Goal: Task Accomplishment & Management: Complete application form

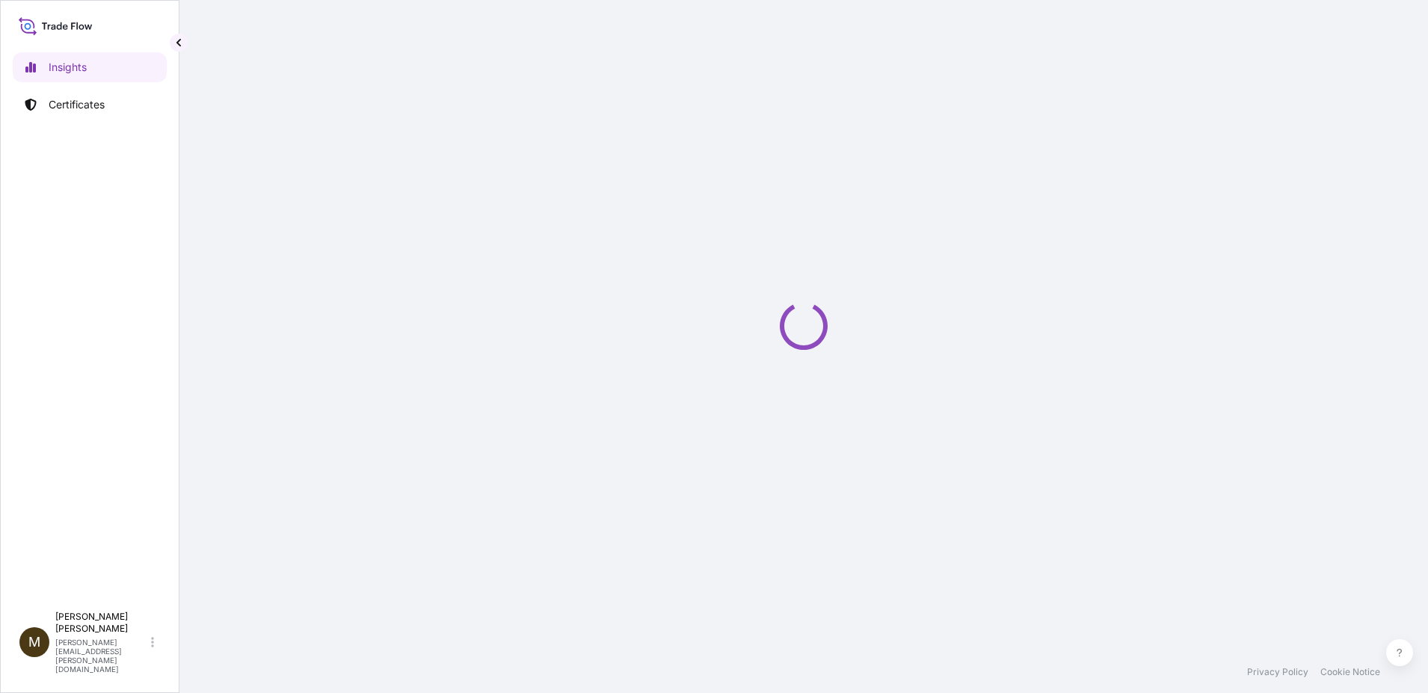
select select "2025"
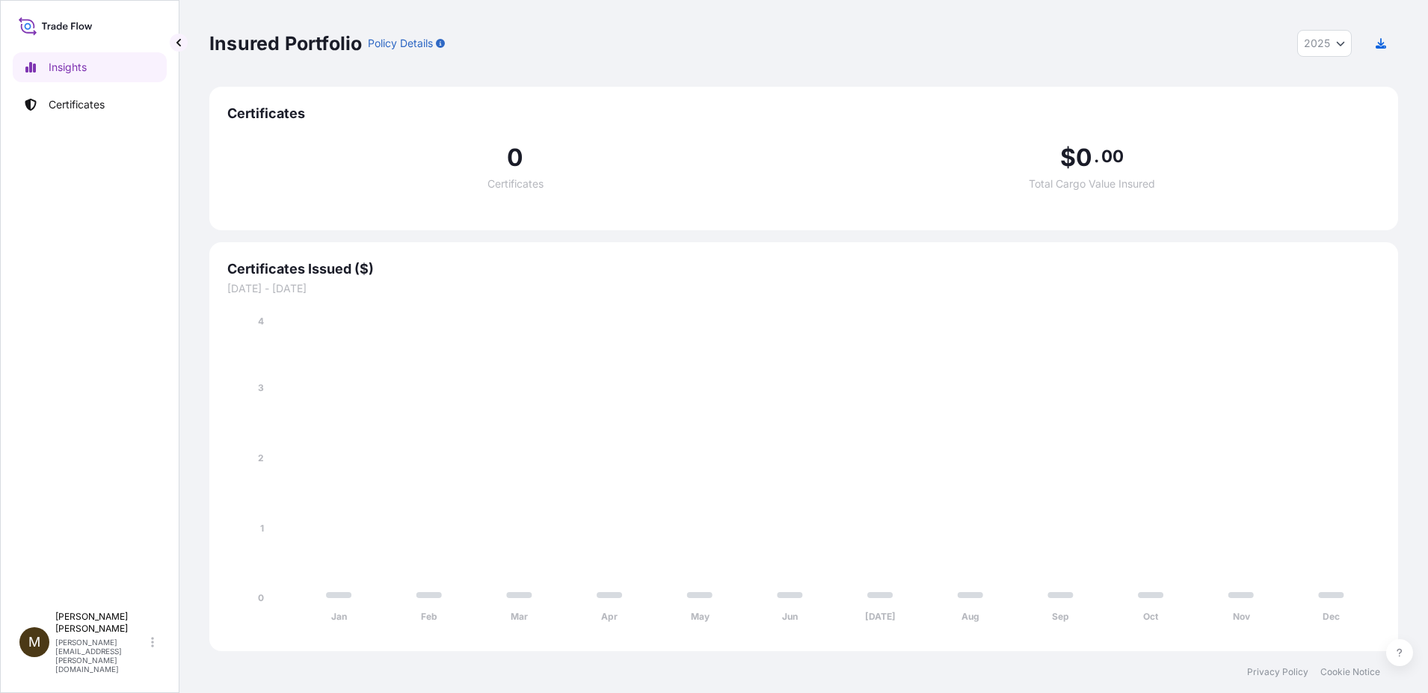
click at [283, 118] on span "Certificates" at bounding box center [803, 114] width 1153 height 18
click at [96, 105] on p "Certificates" at bounding box center [77, 104] width 56 height 15
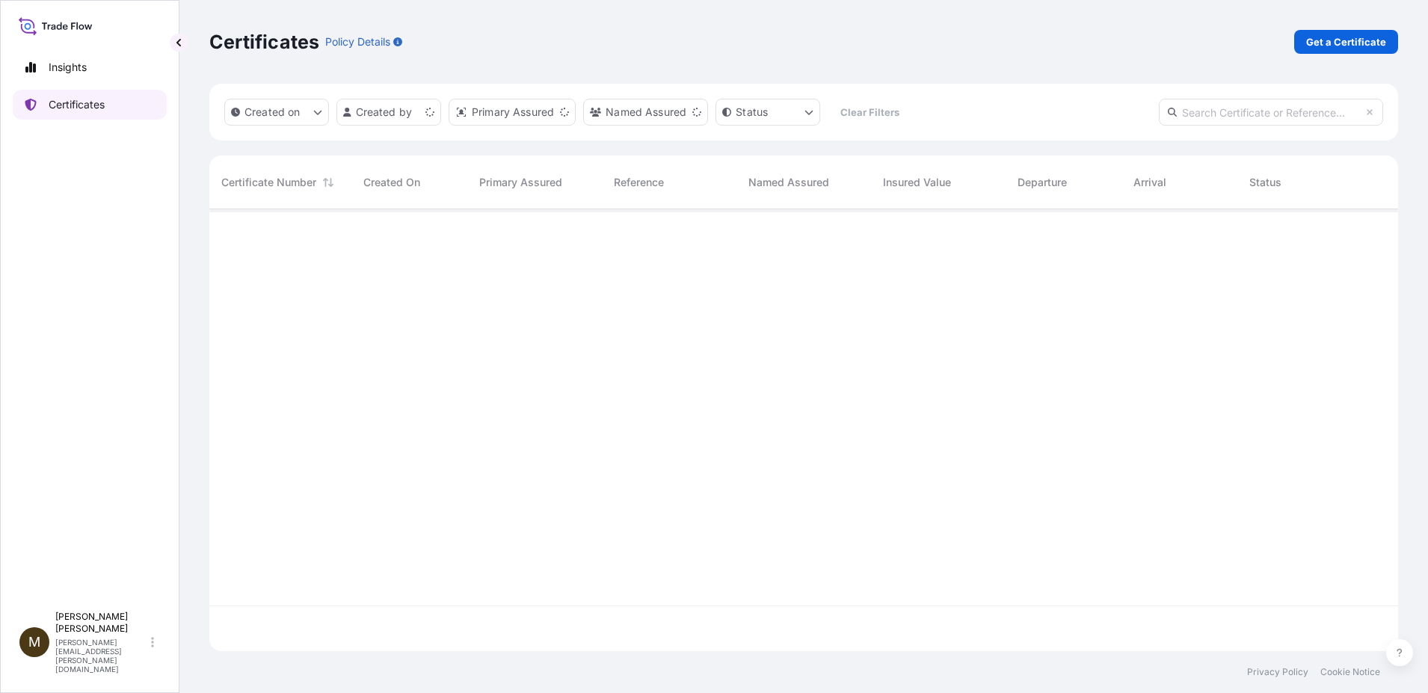
scroll to position [439, 1178]
click at [1339, 46] on p "Get a Certificate" at bounding box center [1346, 41] width 80 height 15
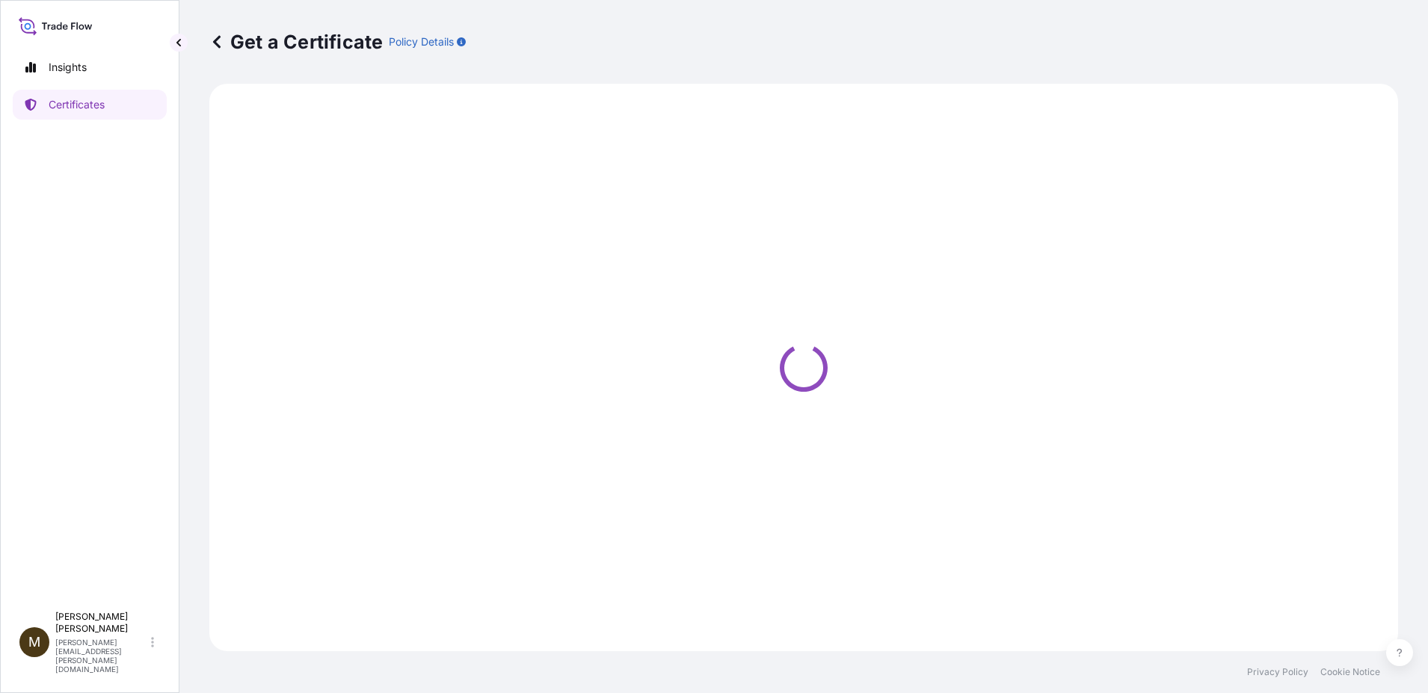
select select "Barge"
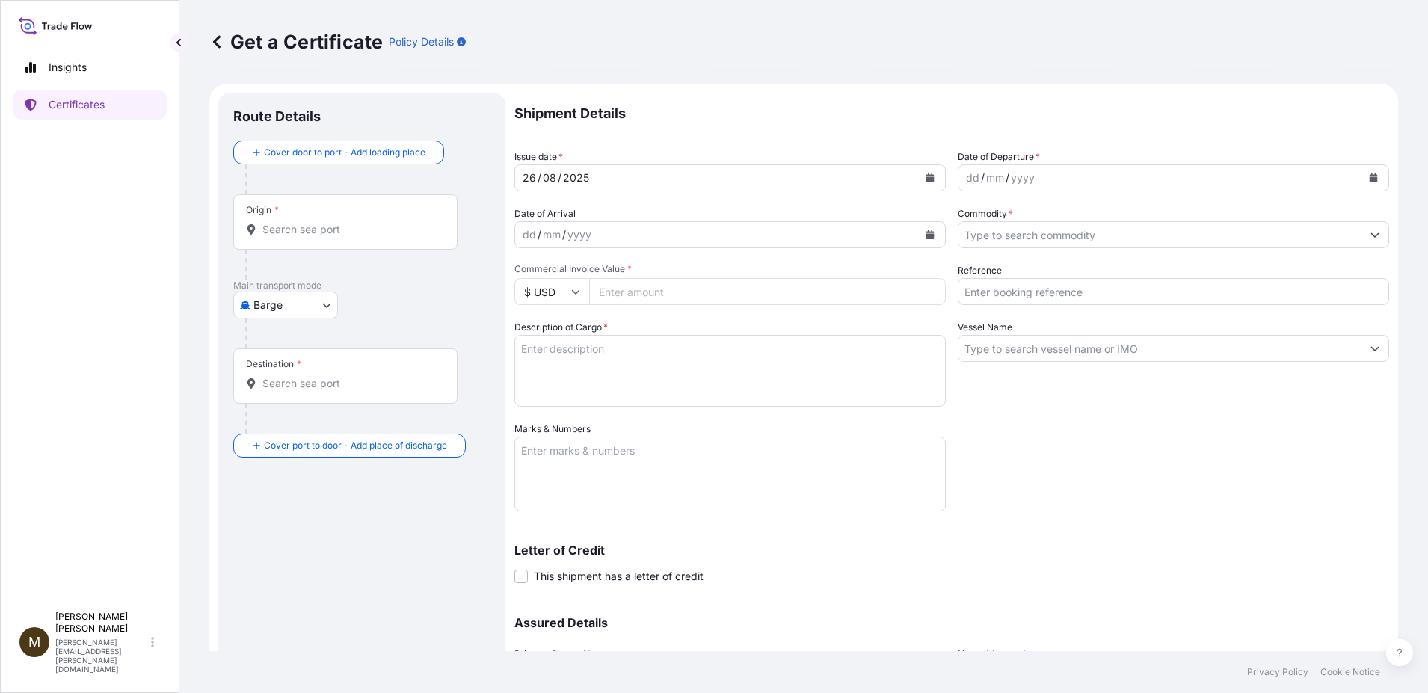
click at [932, 178] on button "Calendar" at bounding box center [930, 178] width 24 height 24
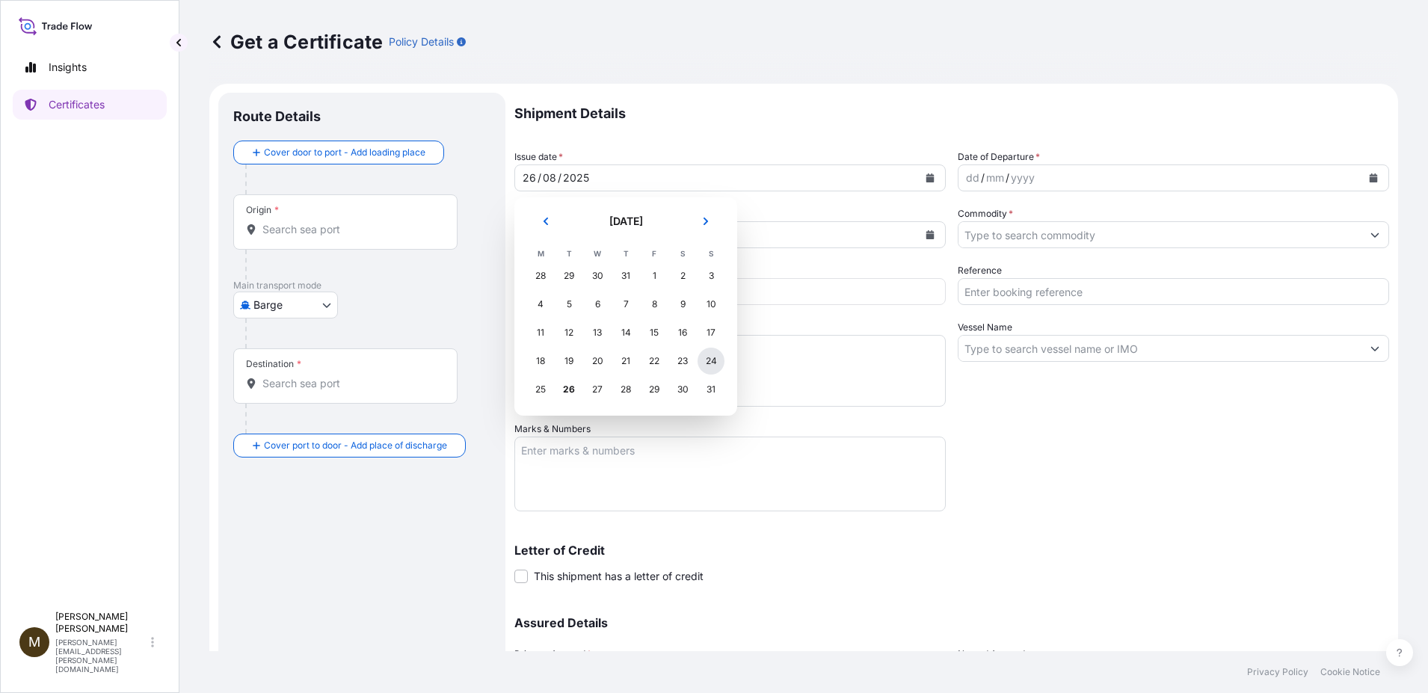
click at [709, 360] on div "24" at bounding box center [711, 361] width 27 height 27
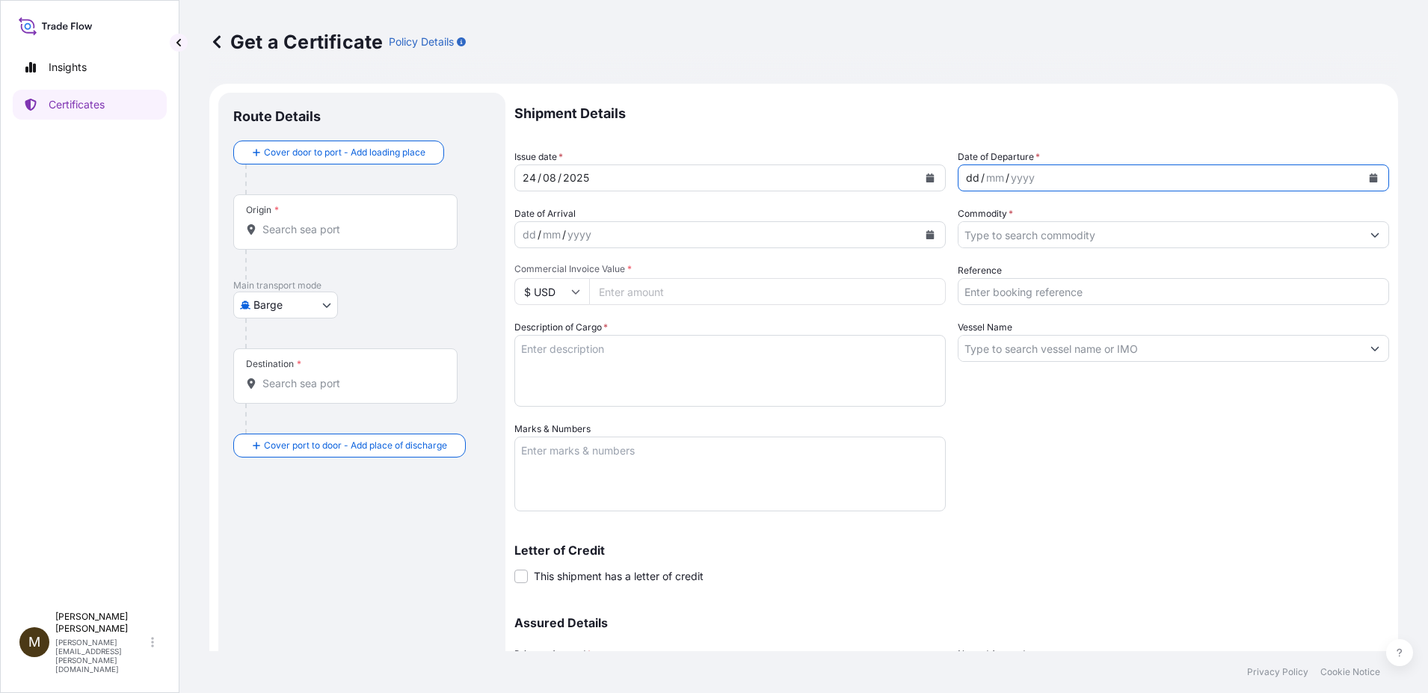
click at [1205, 175] on div "dd / mm / yyyy" at bounding box center [1160, 178] width 403 height 27
click at [1369, 176] on icon "Calendar" at bounding box center [1373, 177] width 9 height 9
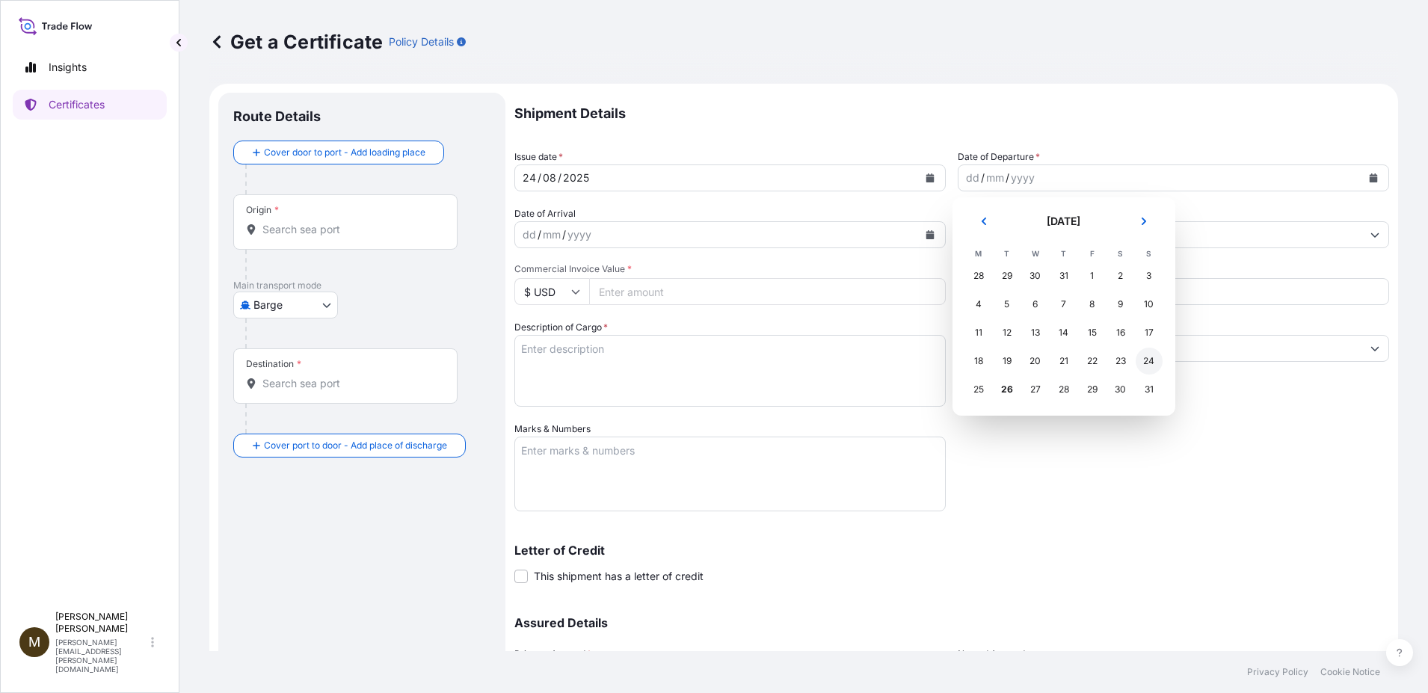
click at [1153, 362] on div "24" at bounding box center [1149, 361] width 27 height 27
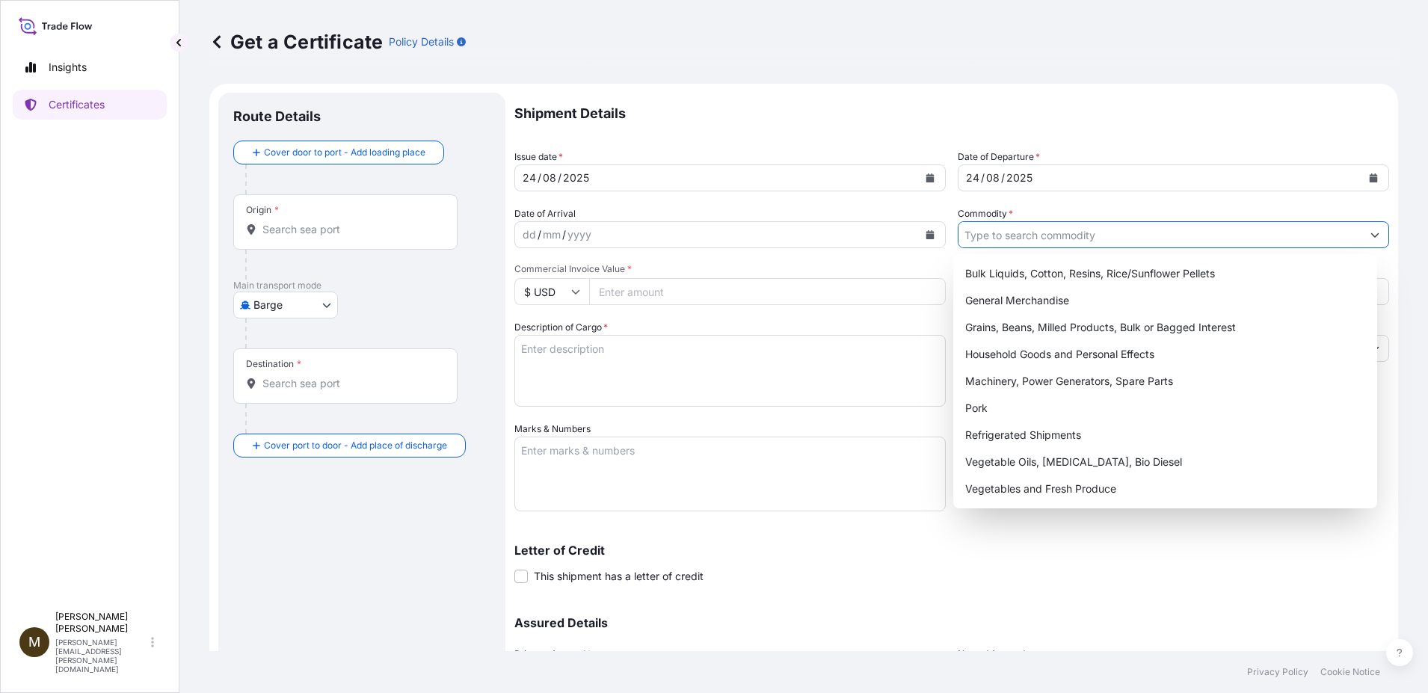
click at [977, 236] on input "Commodity *" at bounding box center [1160, 234] width 403 height 27
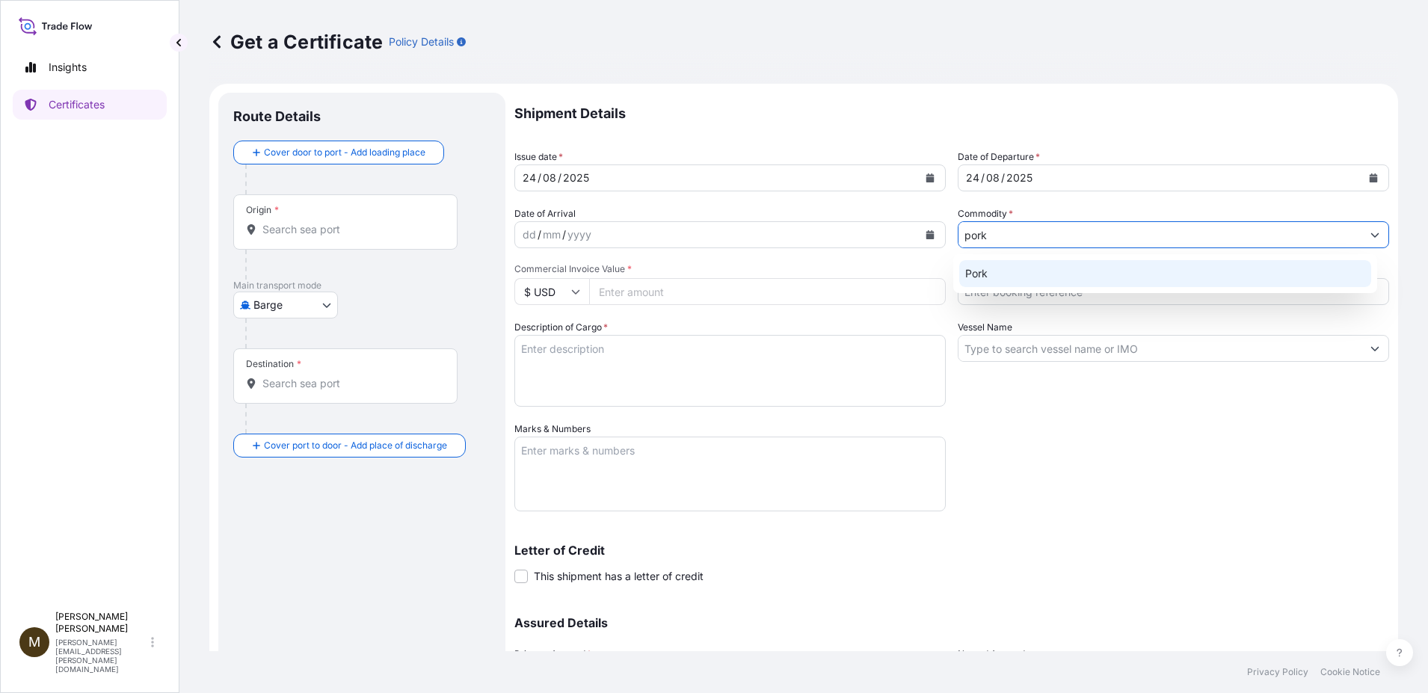
click at [971, 273] on div "Pork" at bounding box center [1165, 273] width 413 height 27
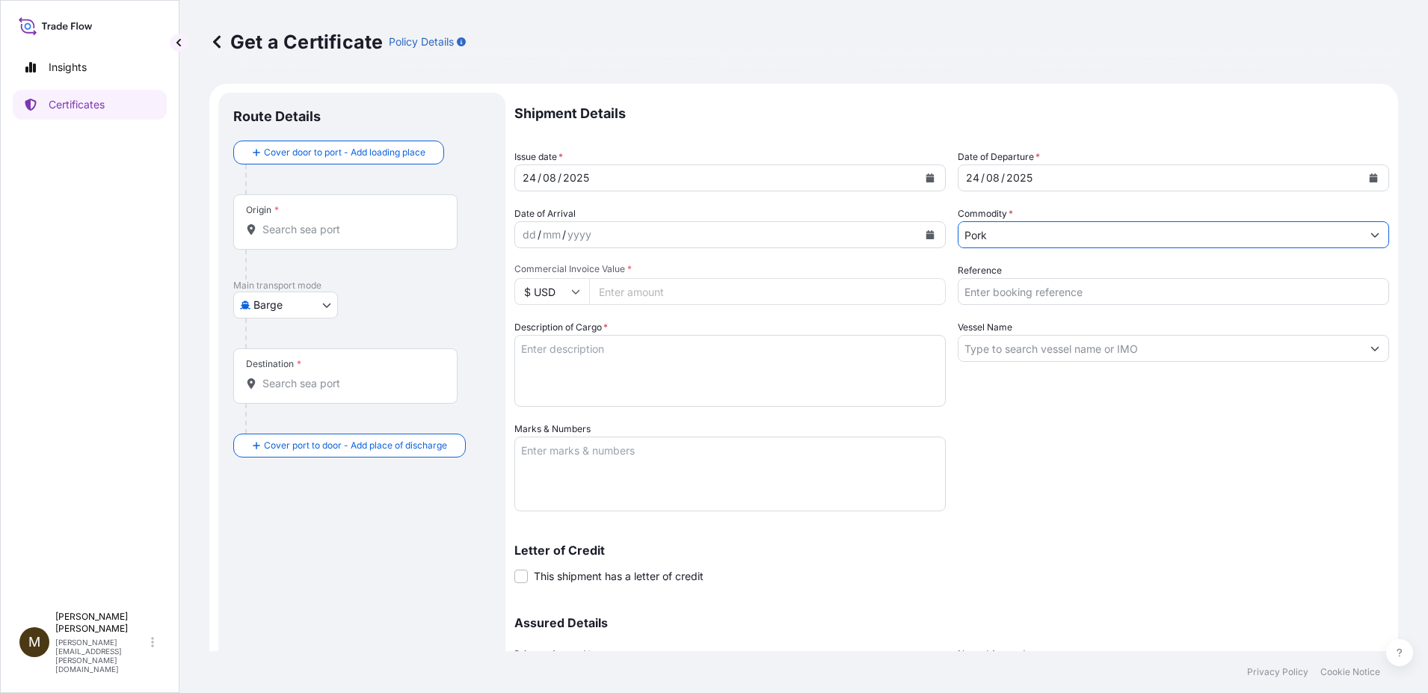
type input "Pork"
click at [1001, 296] on input "Reference" at bounding box center [1173, 291] width 431 height 27
click at [1011, 289] on input "Reference" at bounding box center [1173, 291] width 431 height 27
paste input "2897988"
type input "2897988"
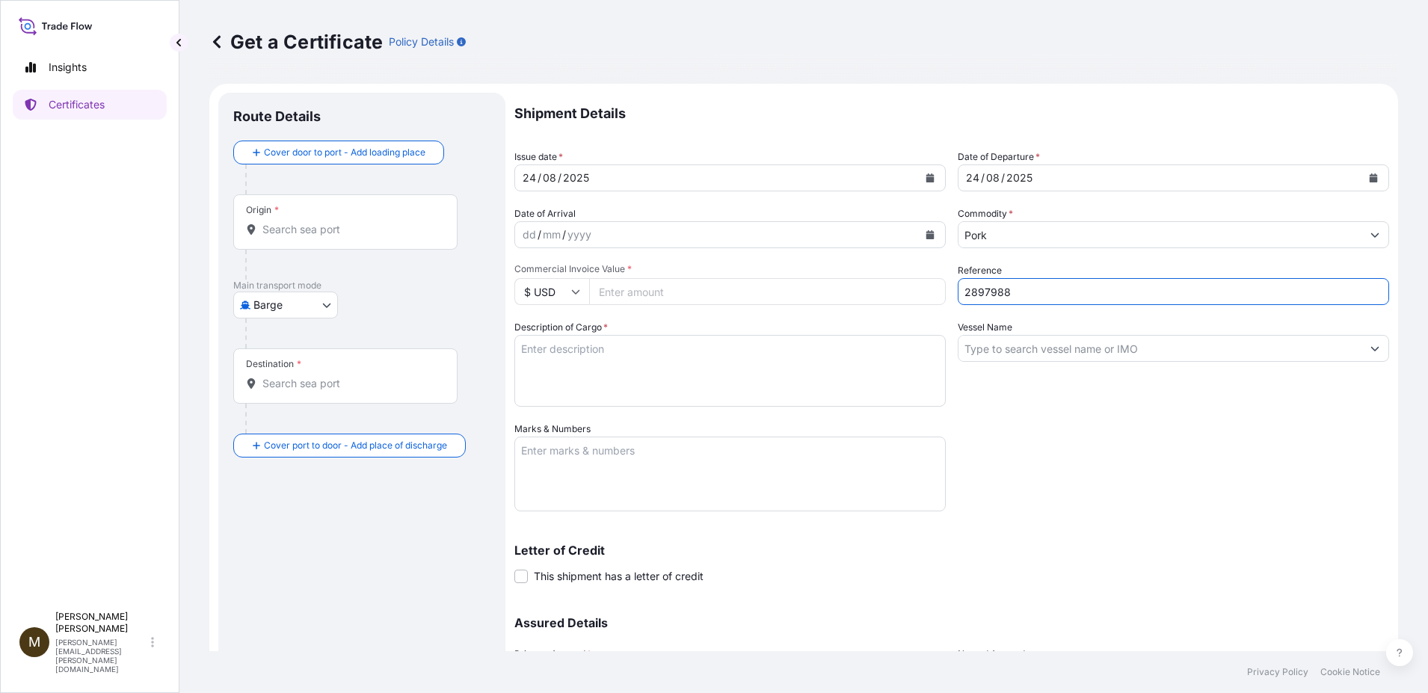
click at [975, 357] on input "Vessel Name" at bounding box center [1160, 348] width 403 height 27
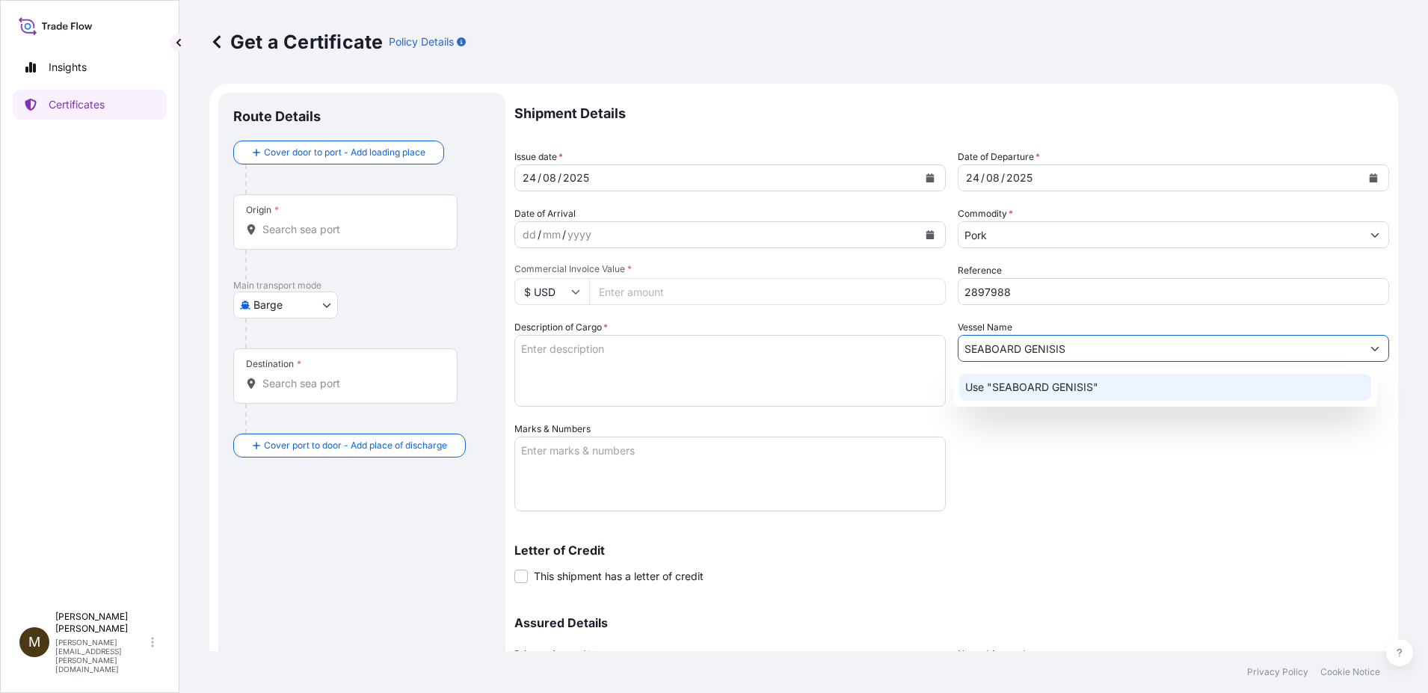
click at [1063, 390] on p "Use "SEABOARD GENISIS"" at bounding box center [1031, 387] width 133 height 15
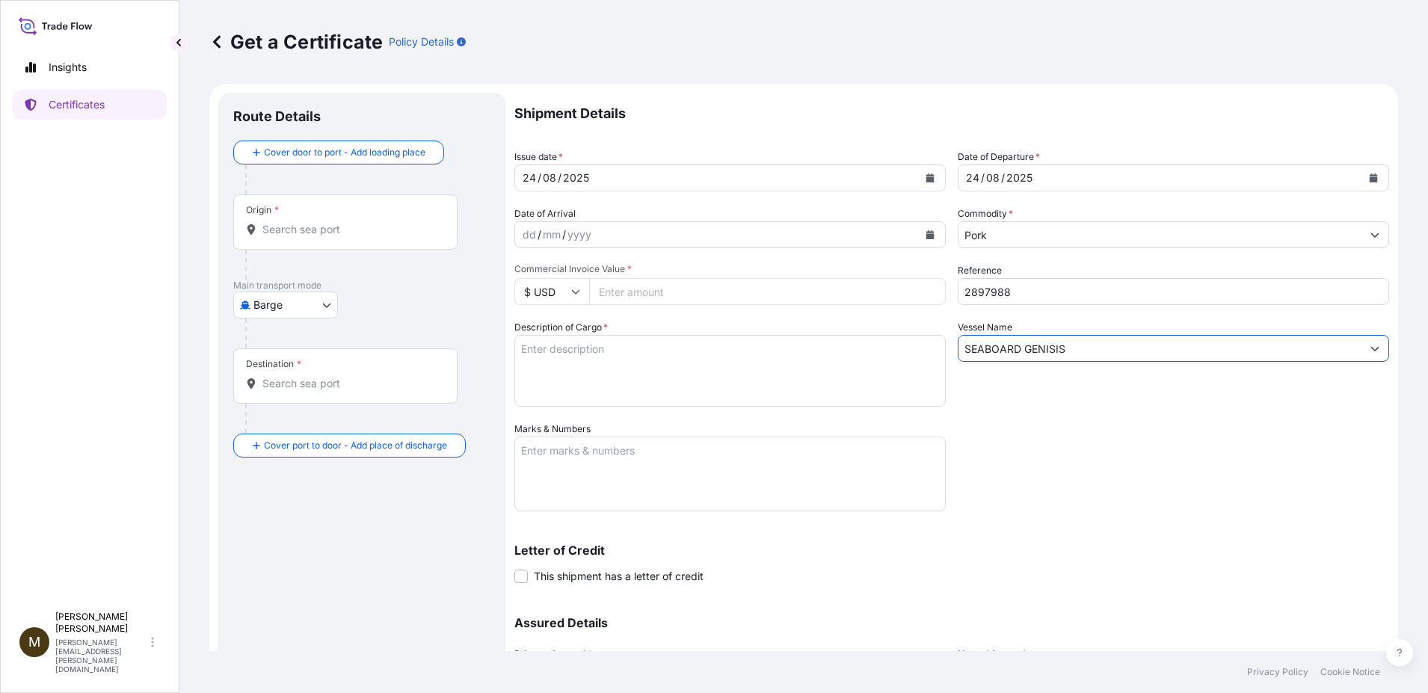
drag, startPoint x: 1072, startPoint y: 352, endPoint x: 925, endPoint y: 342, distance: 147.6
click at [925, 342] on div "Shipment Details Issue date * 24 / 08 / 2025 Date of Departure * 24 / 08 / 2025…" at bounding box center [951, 421] width 875 height 656
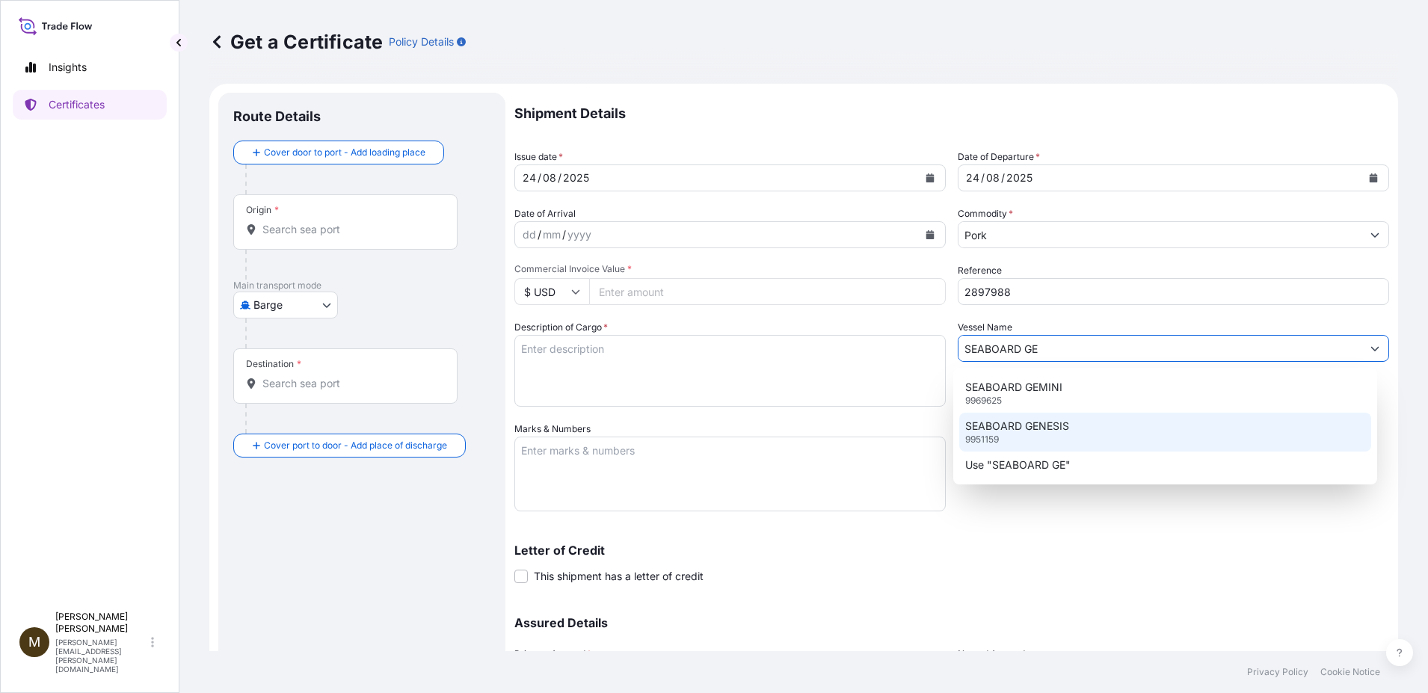
click at [986, 438] on p "9951159" at bounding box center [982, 440] width 34 height 12
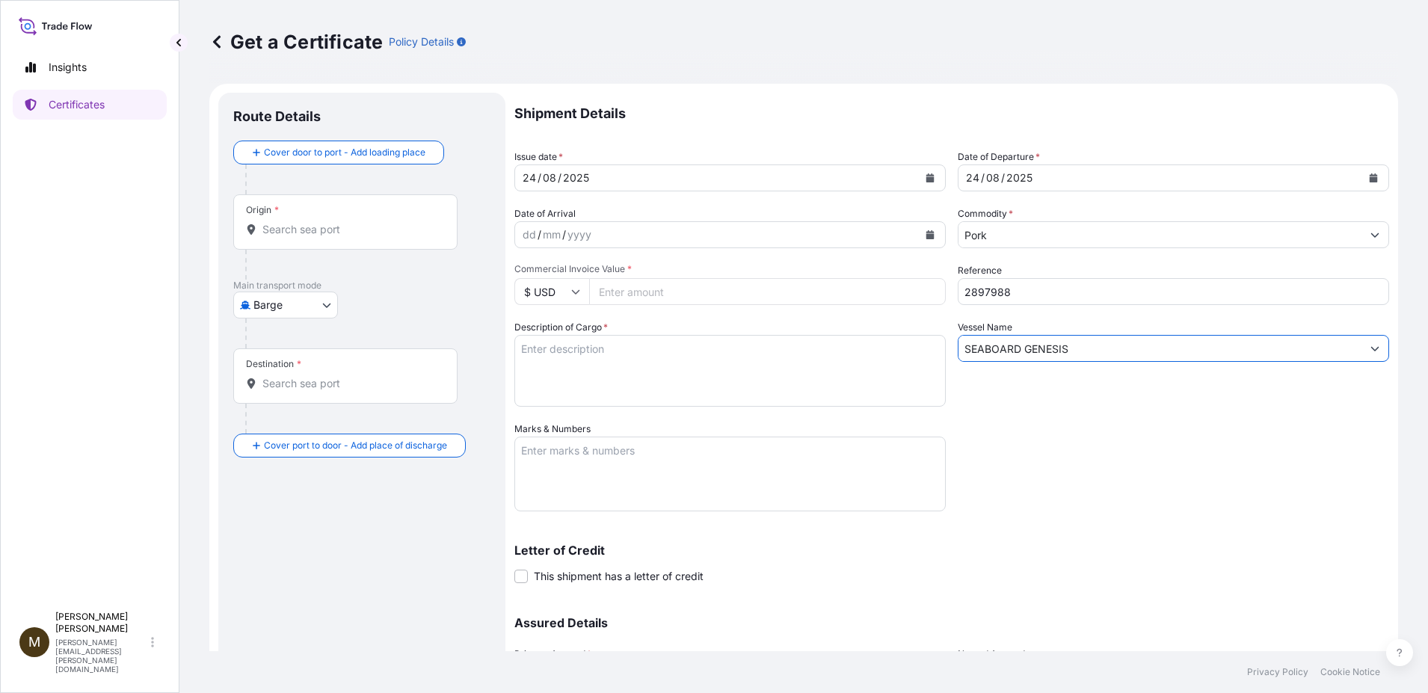
type input "SEABOARD GENESIS"
click at [600, 363] on textarea "Description of Cargo *" at bounding box center [729, 371] width 431 height 72
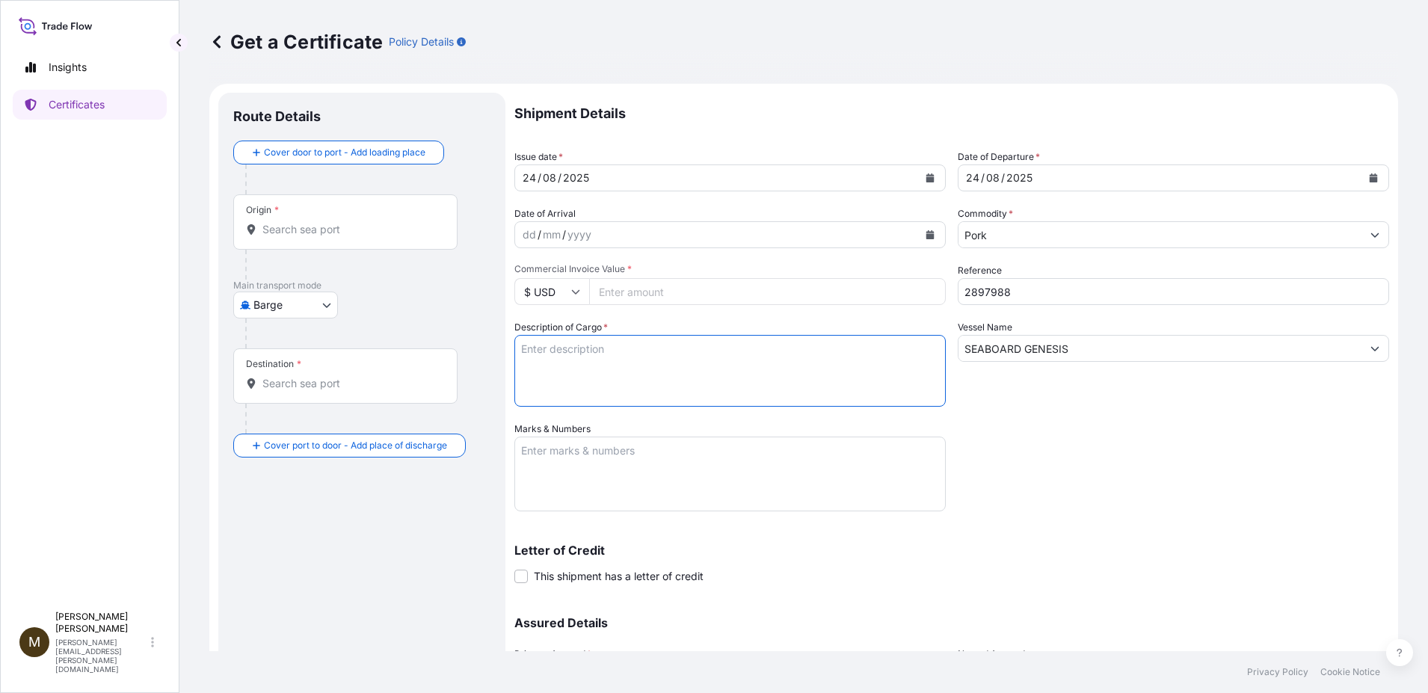
paste textarea "FROZEN PORK BONELESS LOIN STRAP ON *ALL NATURAL LOMO DE CERDO SIN HUESO CONGELA…"
type textarea "FROZEN PORK BONELESS LOIN STRAP ON *ALL NATURAL LOMO DE CERDO SIN HUESO CONGELA…"
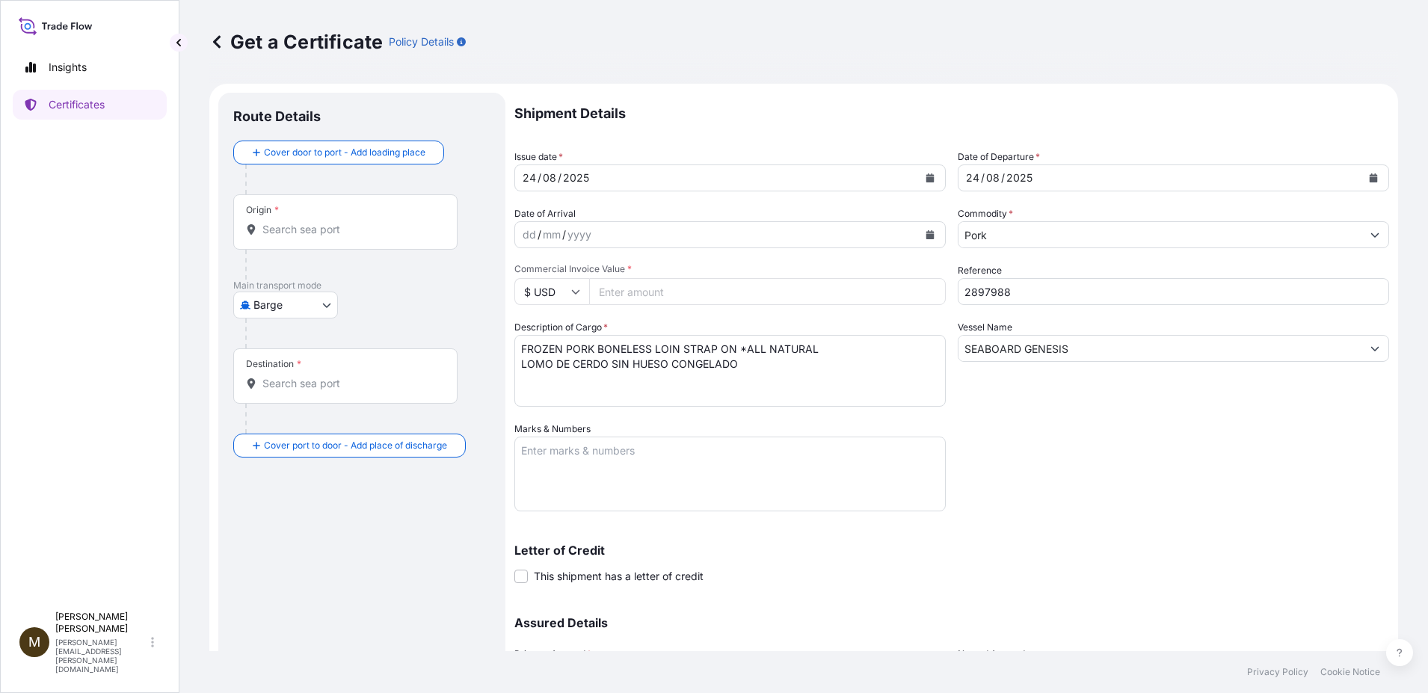
click at [609, 282] on input "Commercial Invoice Value *" at bounding box center [767, 291] width 357 height 27
paste input "77019.16"
type input "77019.16"
click at [543, 456] on textarea "Marks & Numbers" at bounding box center [729, 474] width 431 height 75
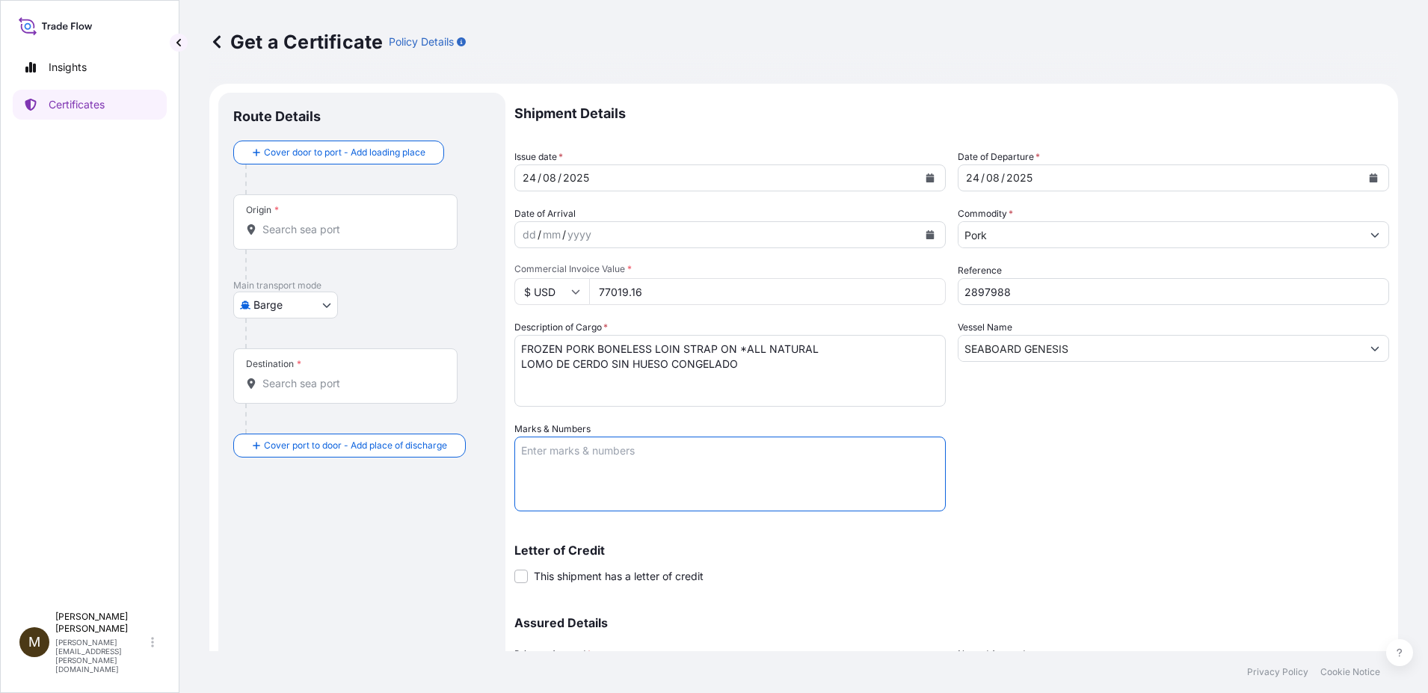
drag, startPoint x: 594, startPoint y: 467, endPoint x: 594, endPoint y: 455, distance: 11.2
click at [594, 467] on textarea "Marks & Numbers" at bounding box center [729, 474] width 431 height 75
paste textarea "2897988"
type textarea "2897988"
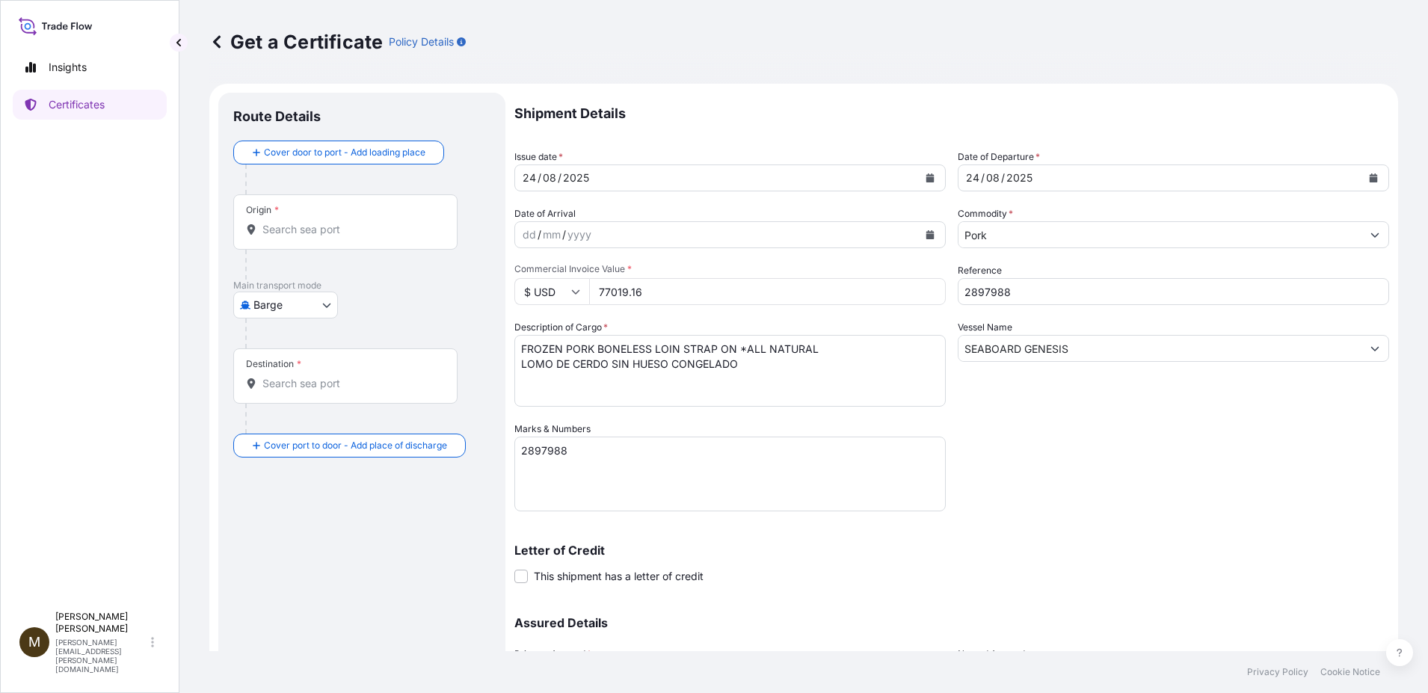
click at [307, 237] on div "Origin *" at bounding box center [345, 221] width 224 height 55
click at [307, 237] on input "Origin *" at bounding box center [350, 229] width 176 height 15
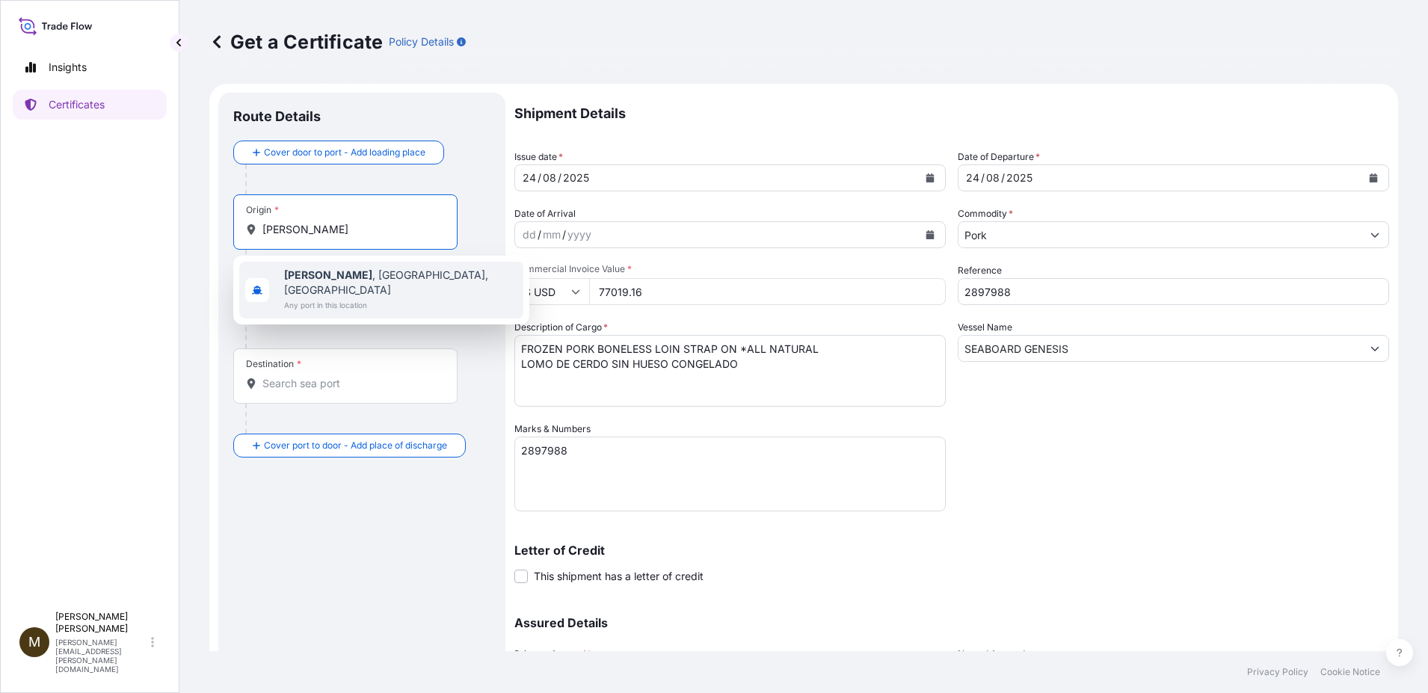
click at [372, 298] on span "Any port in this location" at bounding box center [400, 305] width 233 height 15
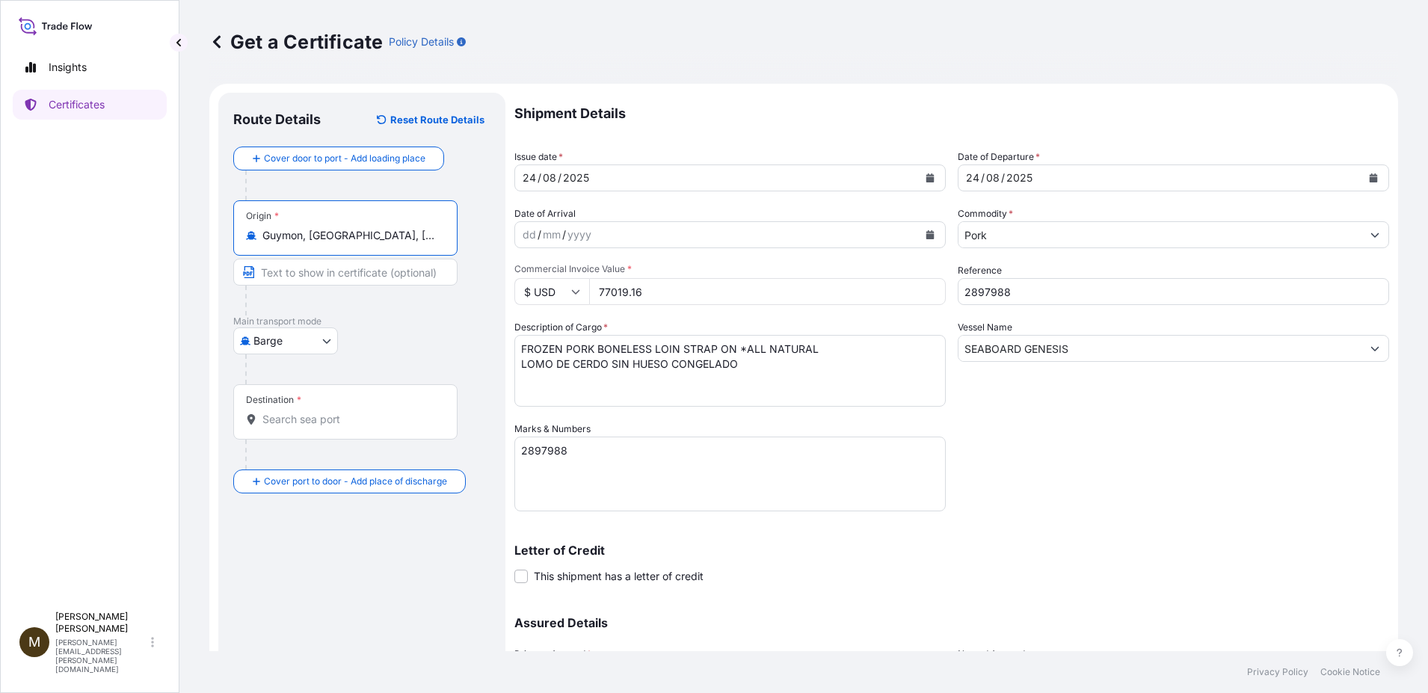
type input "Guymon, OK, USA"
click at [324, 339] on body "1 option available. Insights Certificates M Manuela Erives manuela.erives@seabo…" at bounding box center [714, 346] width 1428 height 693
click at [293, 461] on span "Ocean Vessel" at bounding box center [295, 460] width 67 height 15
select select "Ocean Vessel"
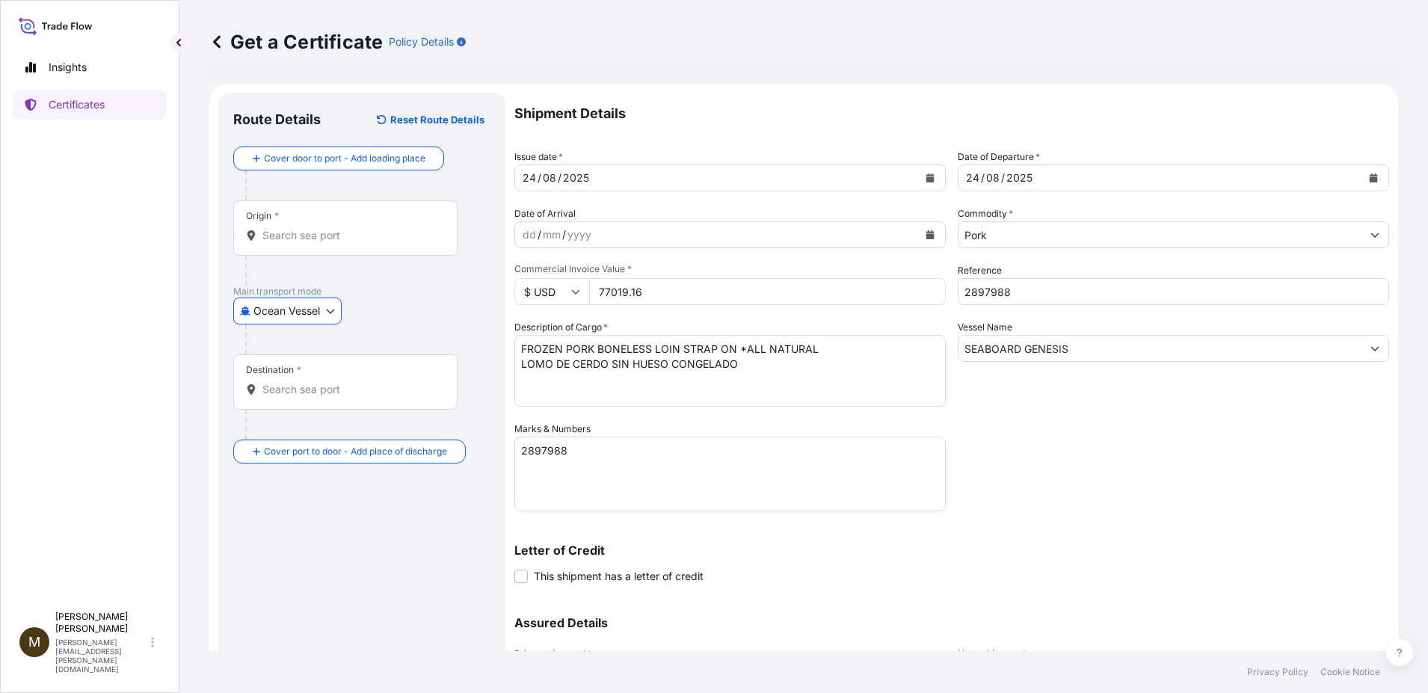
click at [298, 241] on input "Origin *" at bounding box center [350, 235] width 176 height 15
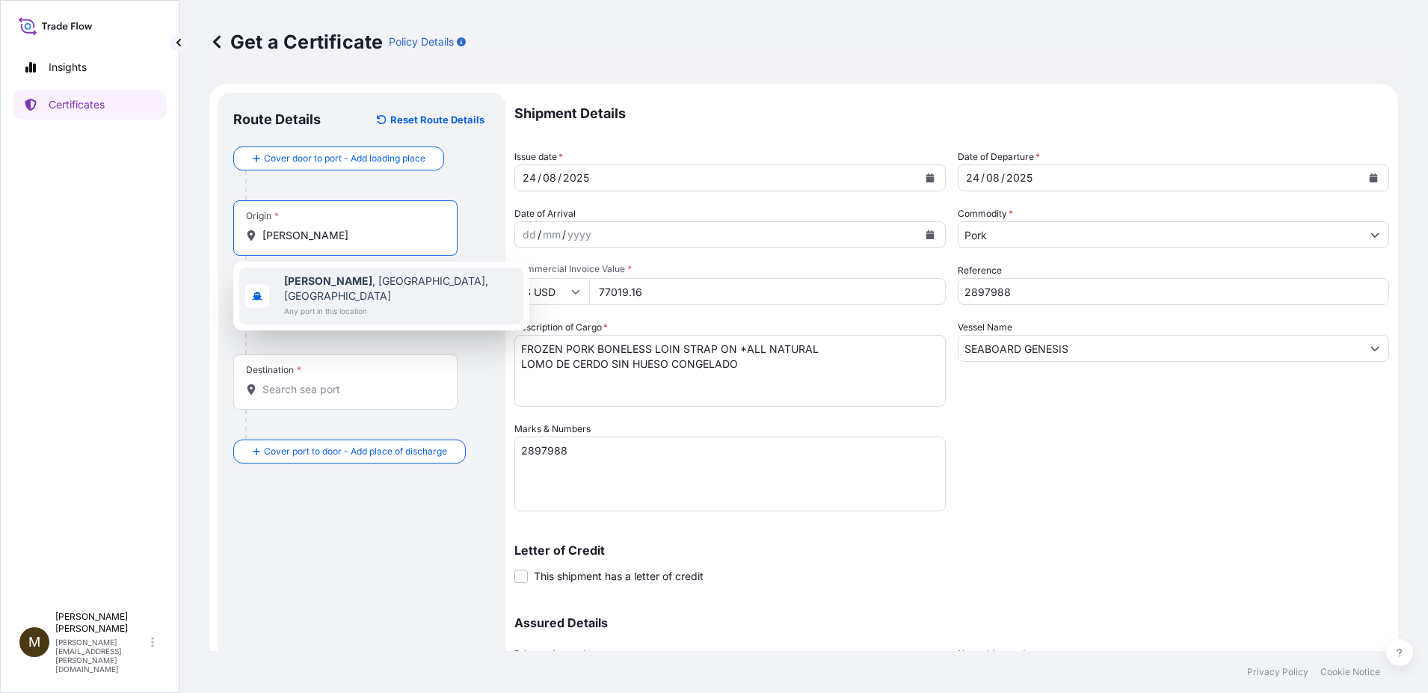
click at [332, 280] on span "Guymon , OK, USA" at bounding box center [400, 289] width 233 height 30
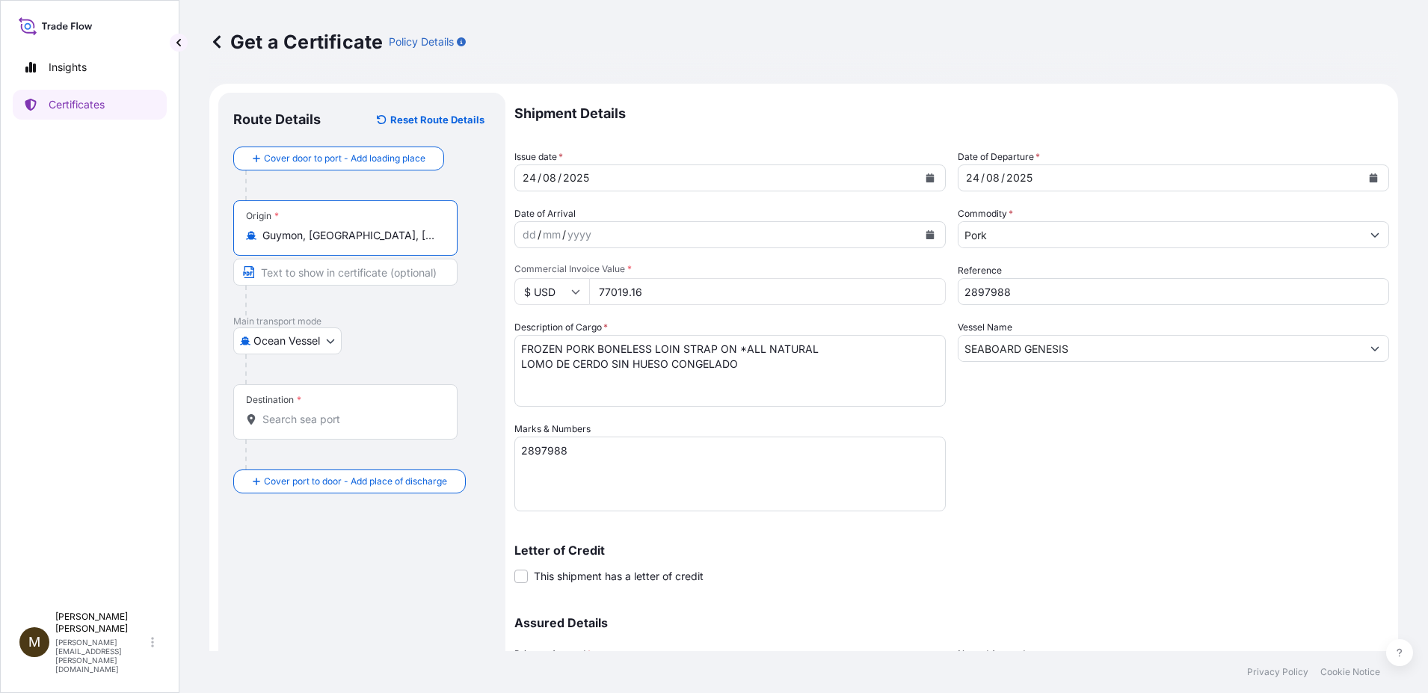
type input "Guymon, OK, USA"
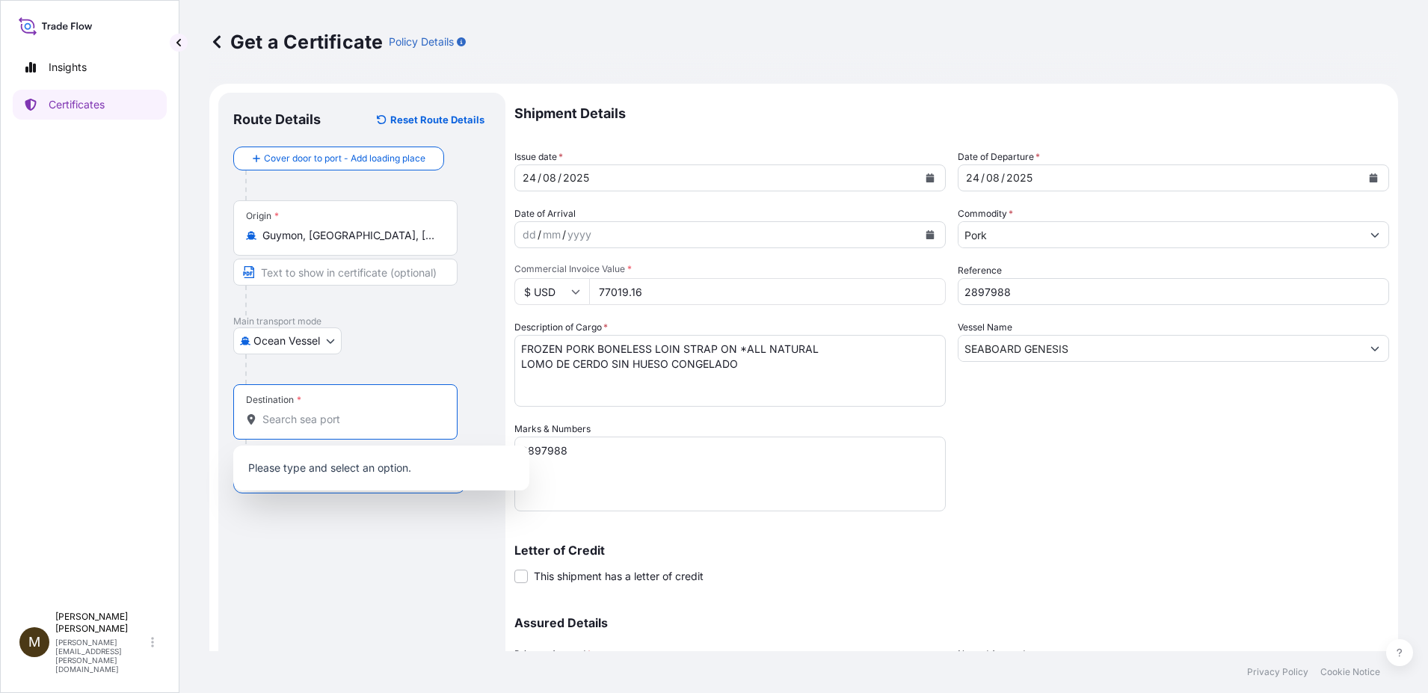
click at [289, 425] on input "Destination *" at bounding box center [350, 419] width 176 height 15
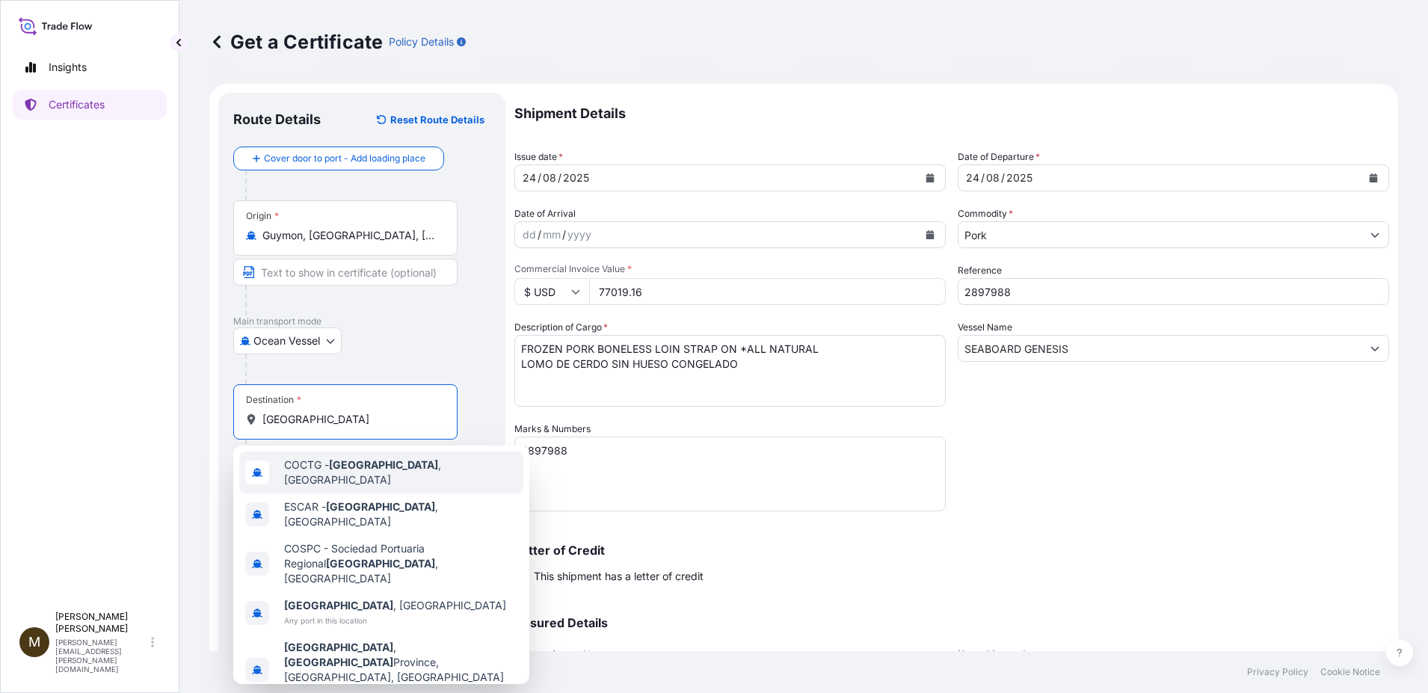
click at [444, 477] on div "COCTG - Cartagena , Colombia" at bounding box center [381, 473] width 284 height 42
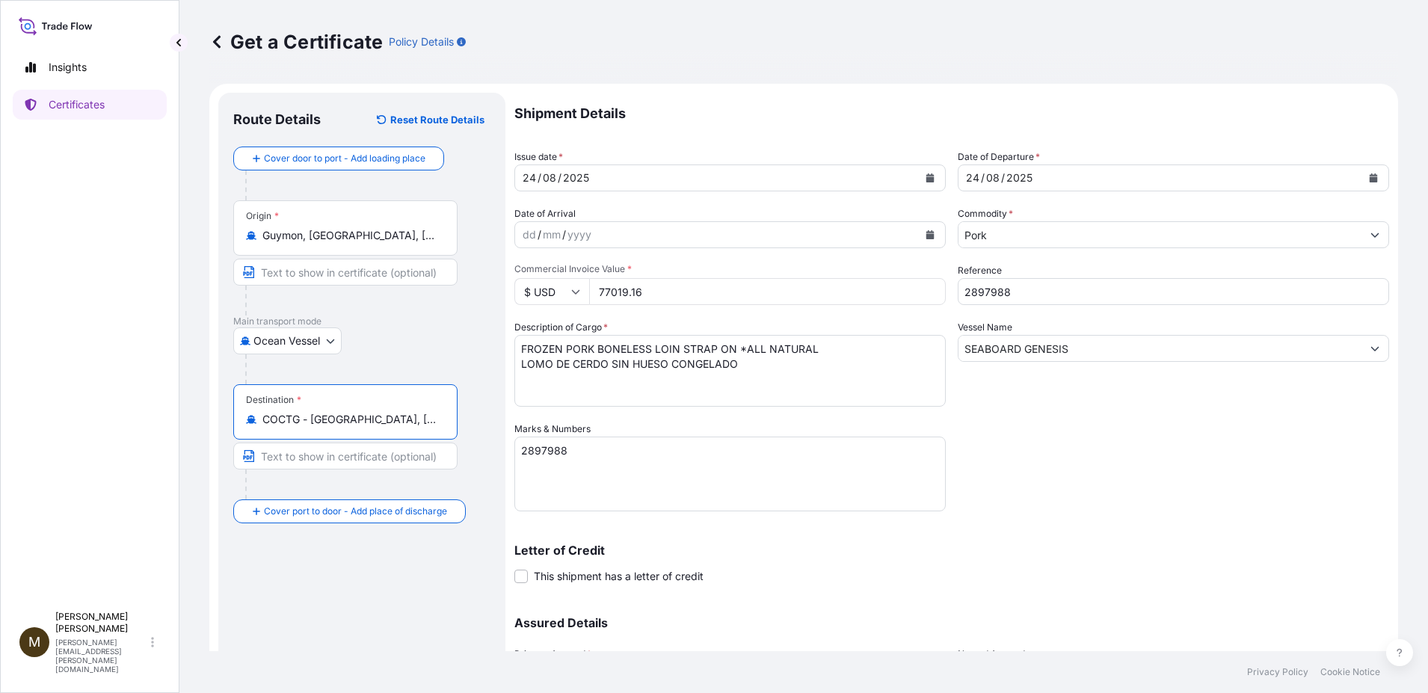
type input "COCTG - Cartagena, Colombia"
click at [669, 616] on div "Assured Details Primary Assured * Select a primary assured Seaboard Foods Named…" at bounding box center [951, 674] width 875 height 150
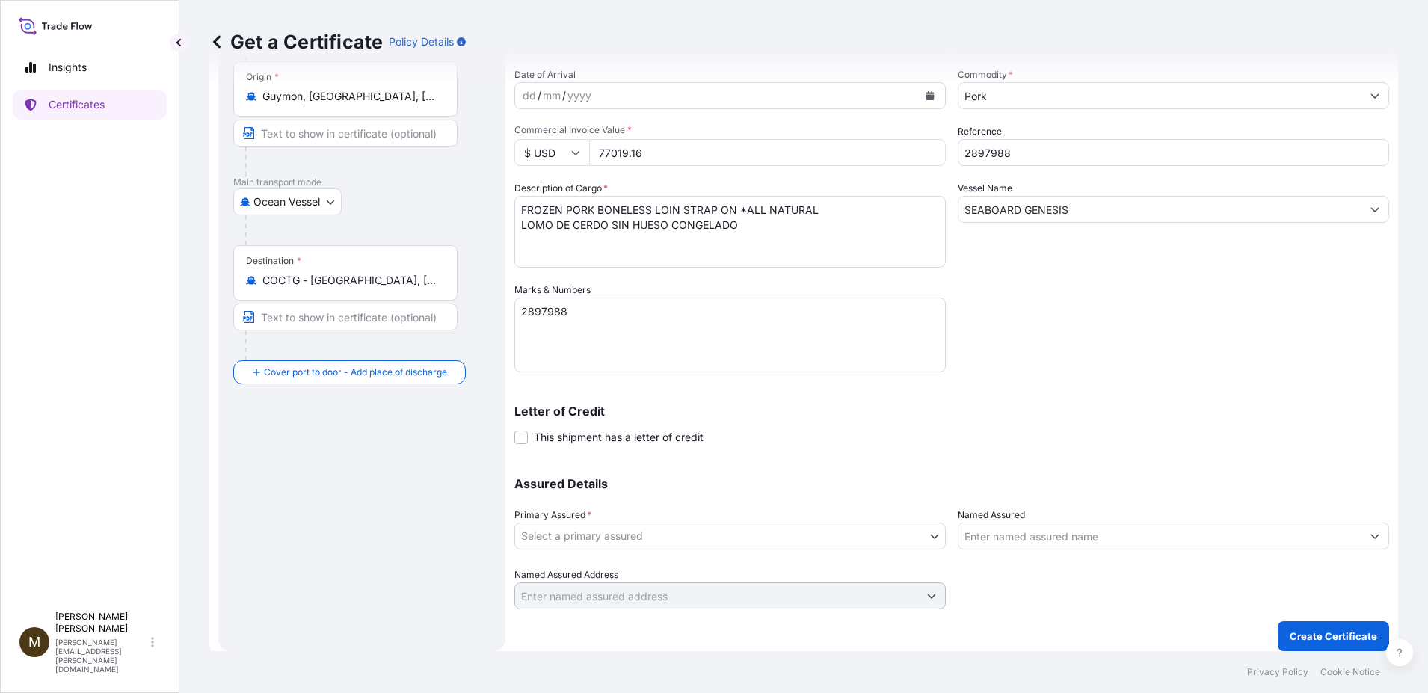
scroll to position [148, 0]
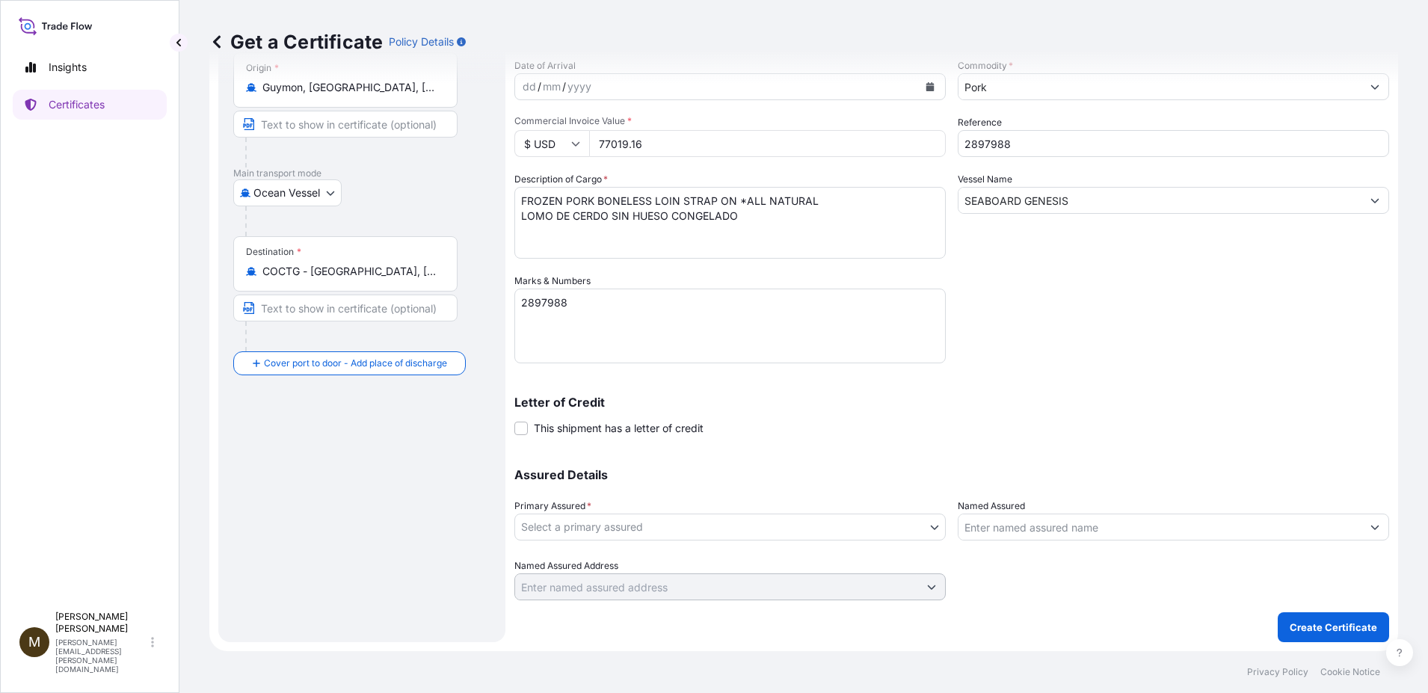
click at [656, 527] on body "Insights Certificates M Manuela Erives manuela.erives@seaboardfoods.com Get a C…" at bounding box center [714, 346] width 1428 height 693
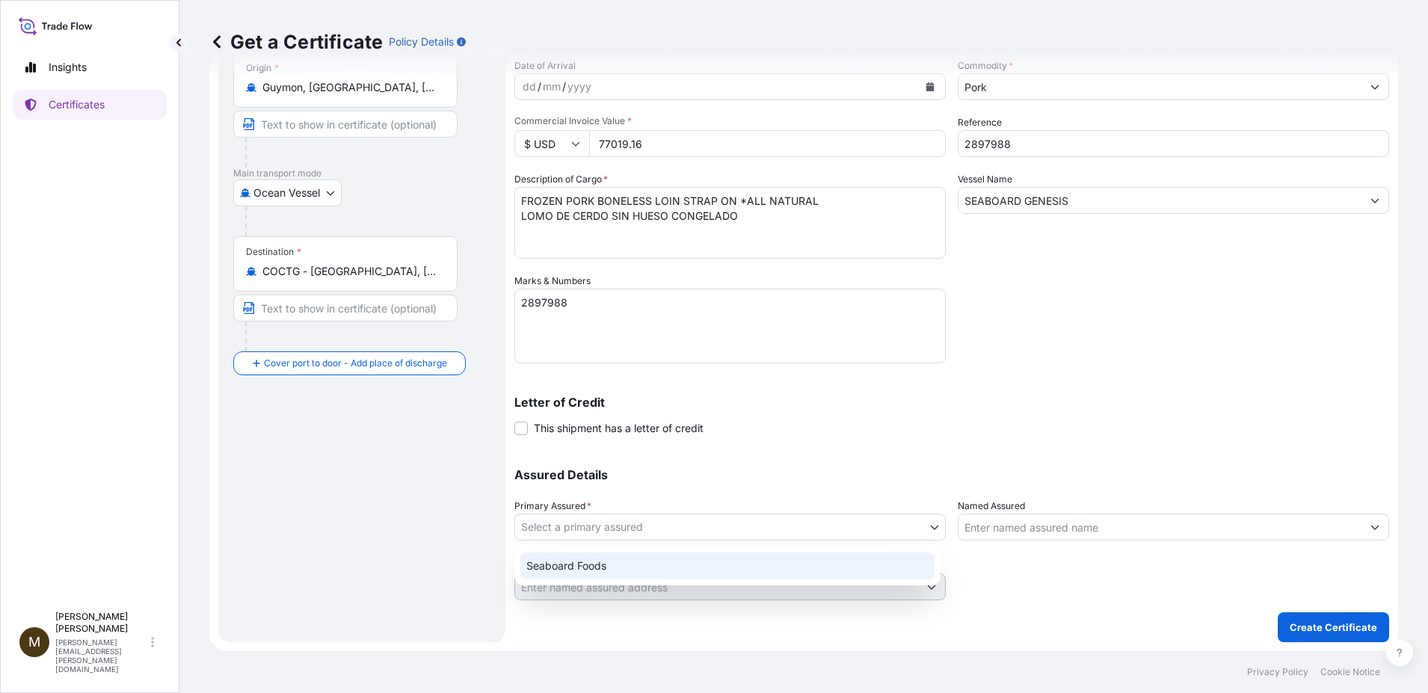
click at [598, 568] on div "Seaboard Foods" at bounding box center [727, 566] width 414 height 27
select select "31638"
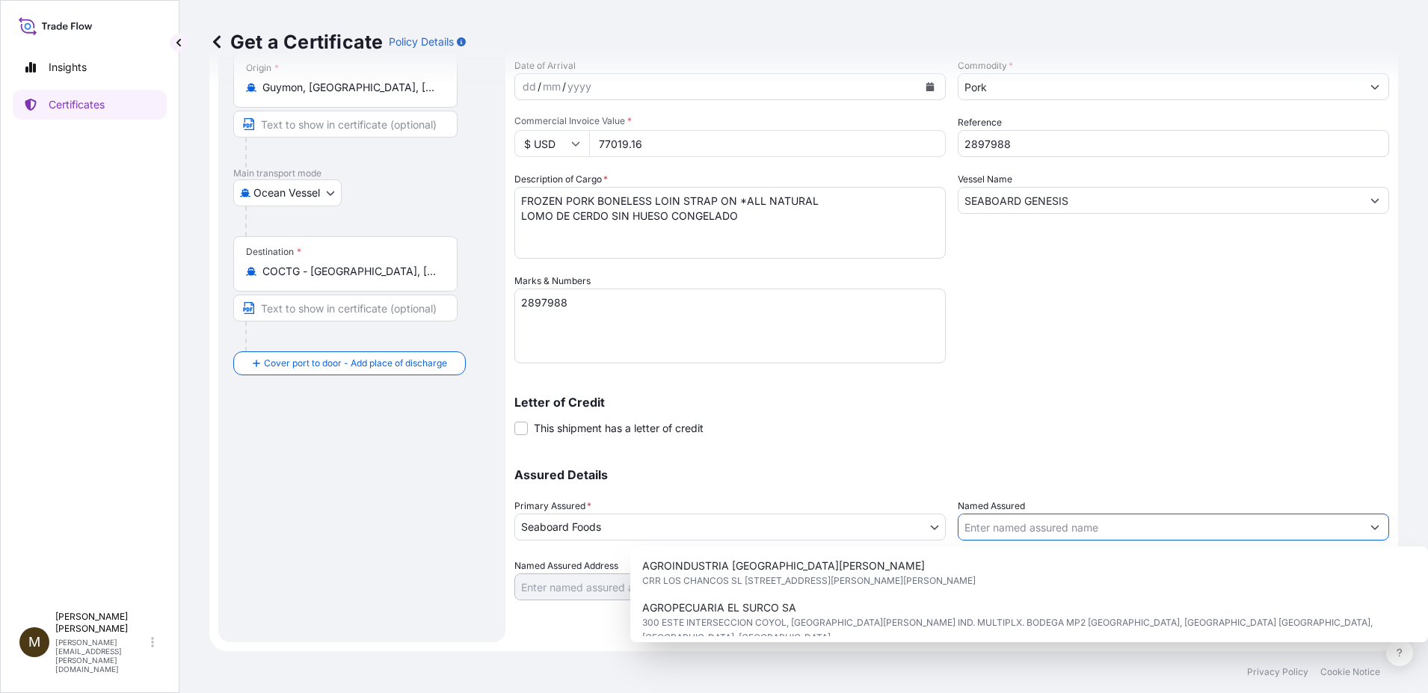
click at [1034, 532] on input "Named Assured" at bounding box center [1160, 527] width 403 height 27
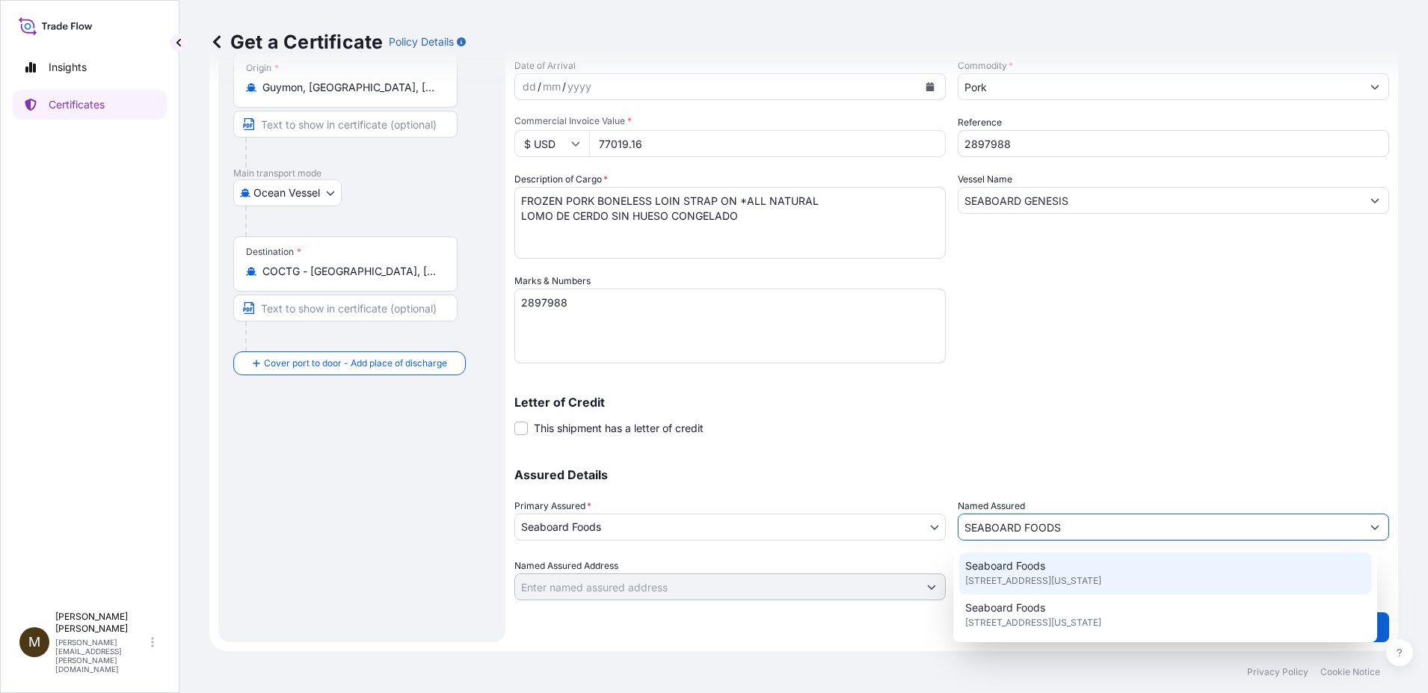
click at [1064, 581] on span "9000 W 67th St STE 200, Shawnee Mission, Kansas 66202-3677, United States of Am…" at bounding box center [1033, 581] width 136 height 15
type input "Seaboard Foods"
type input "9000 W 67th St STE 200"
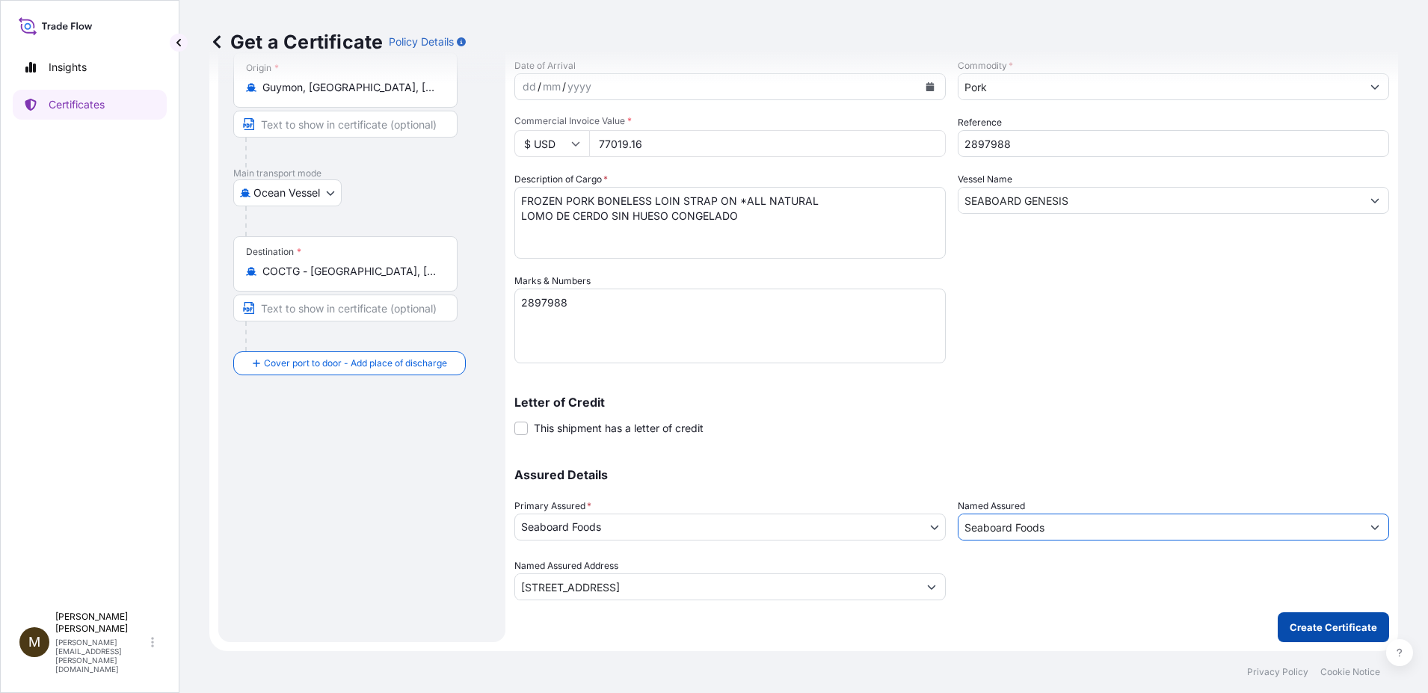
type input "Seaboard Foods"
click at [1330, 631] on p "Create Certificate" at bounding box center [1333, 627] width 87 height 15
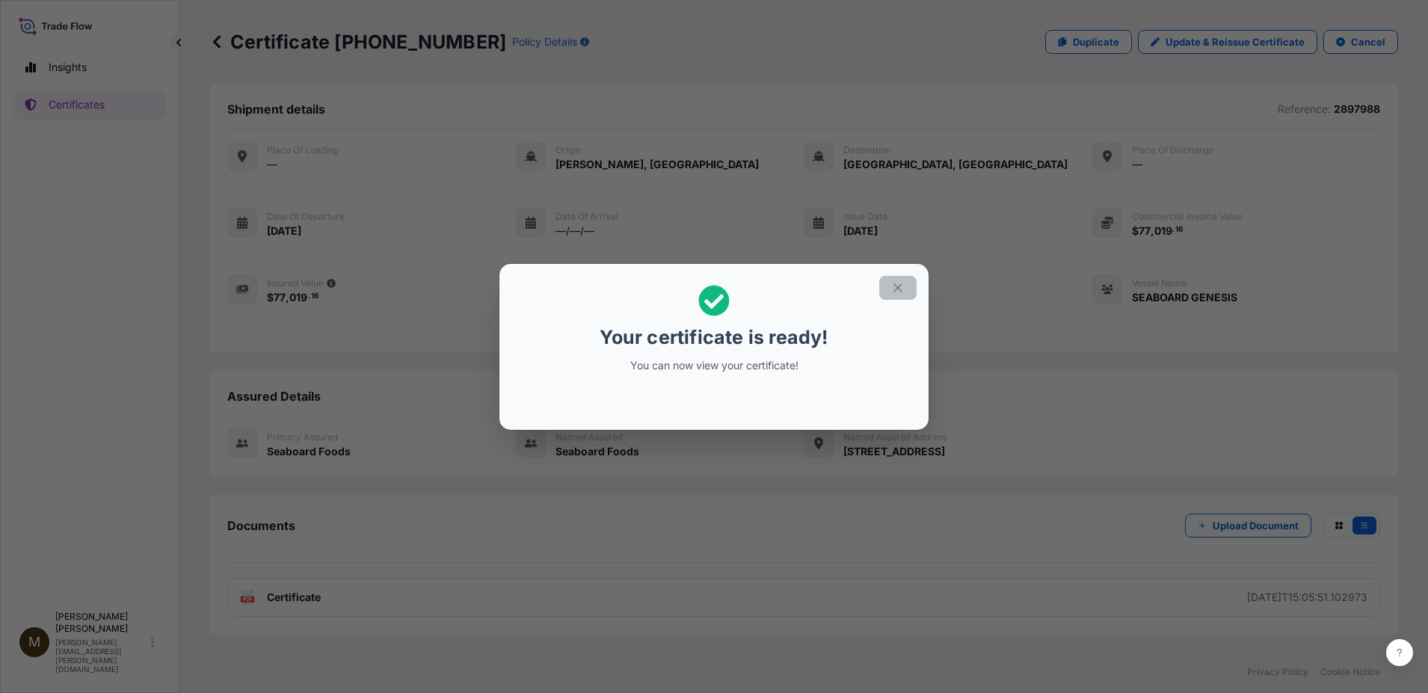
click at [904, 291] on icon "button" at bounding box center [897, 287] width 13 height 13
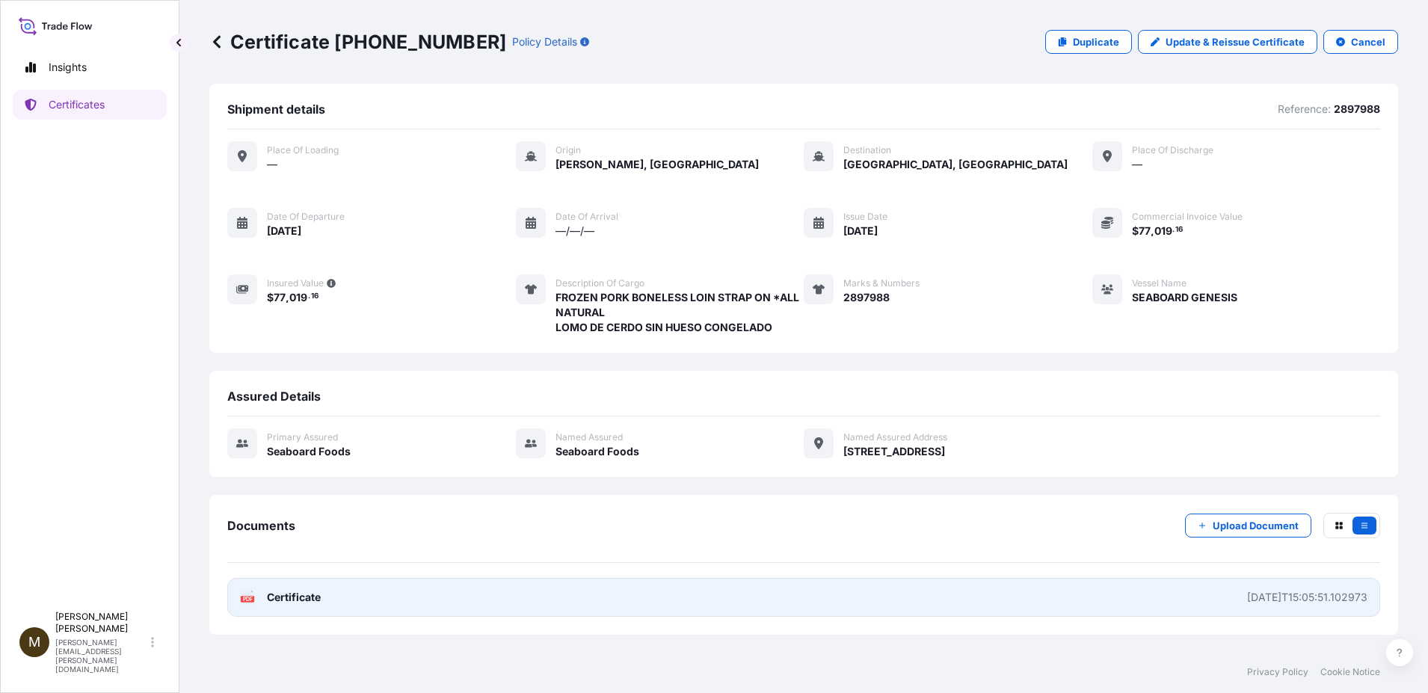
click at [254, 598] on rect at bounding box center [247, 599] width 13 height 6
